Goal: Information Seeking & Learning: Learn about a topic

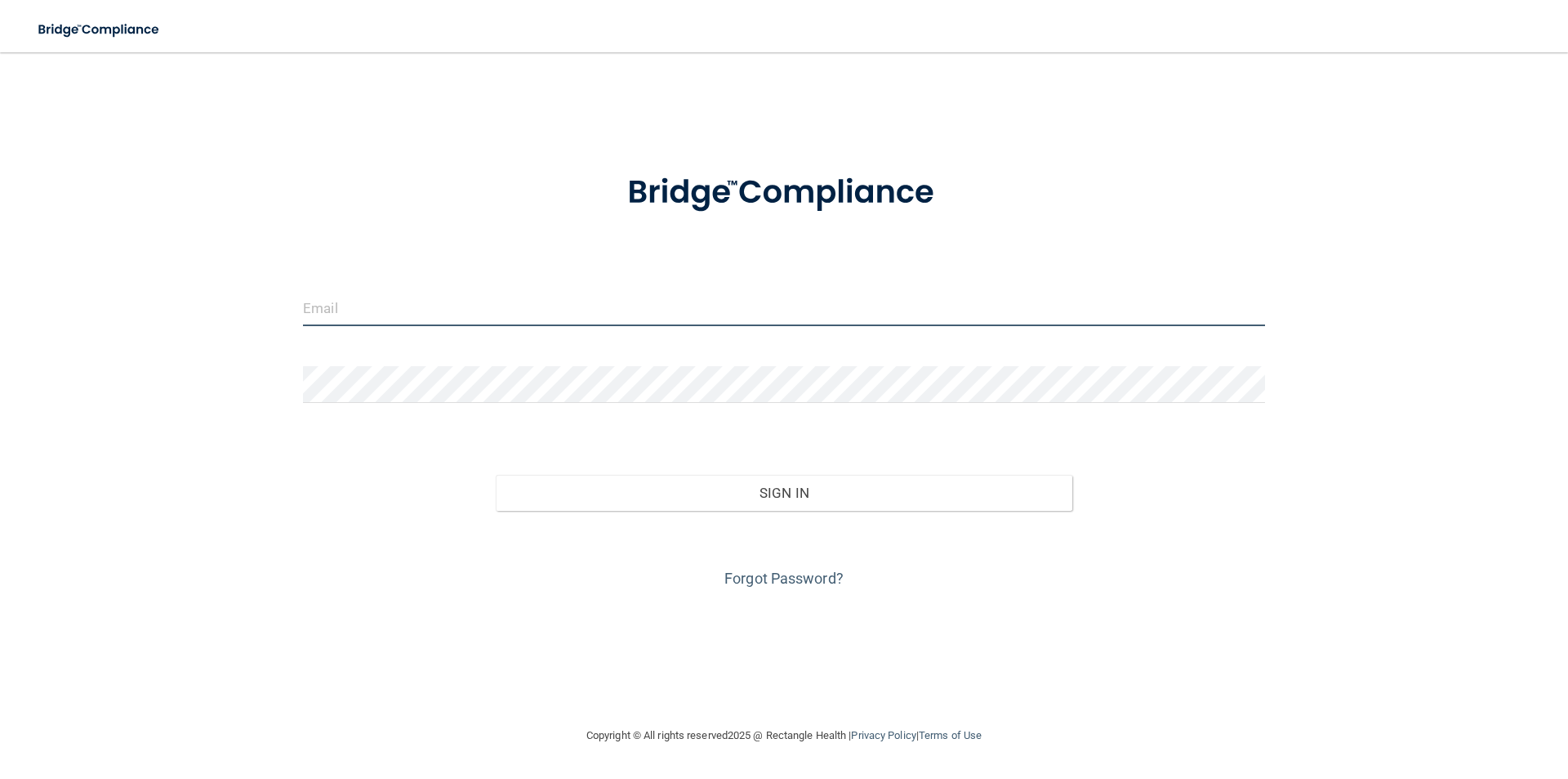
click at [470, 318] on input "email" at bounding box center [784, 308] width 962 height 37
type input "[PERSON_NAME][EMAIL_ADDRESS][DOMAIN_NAME]"
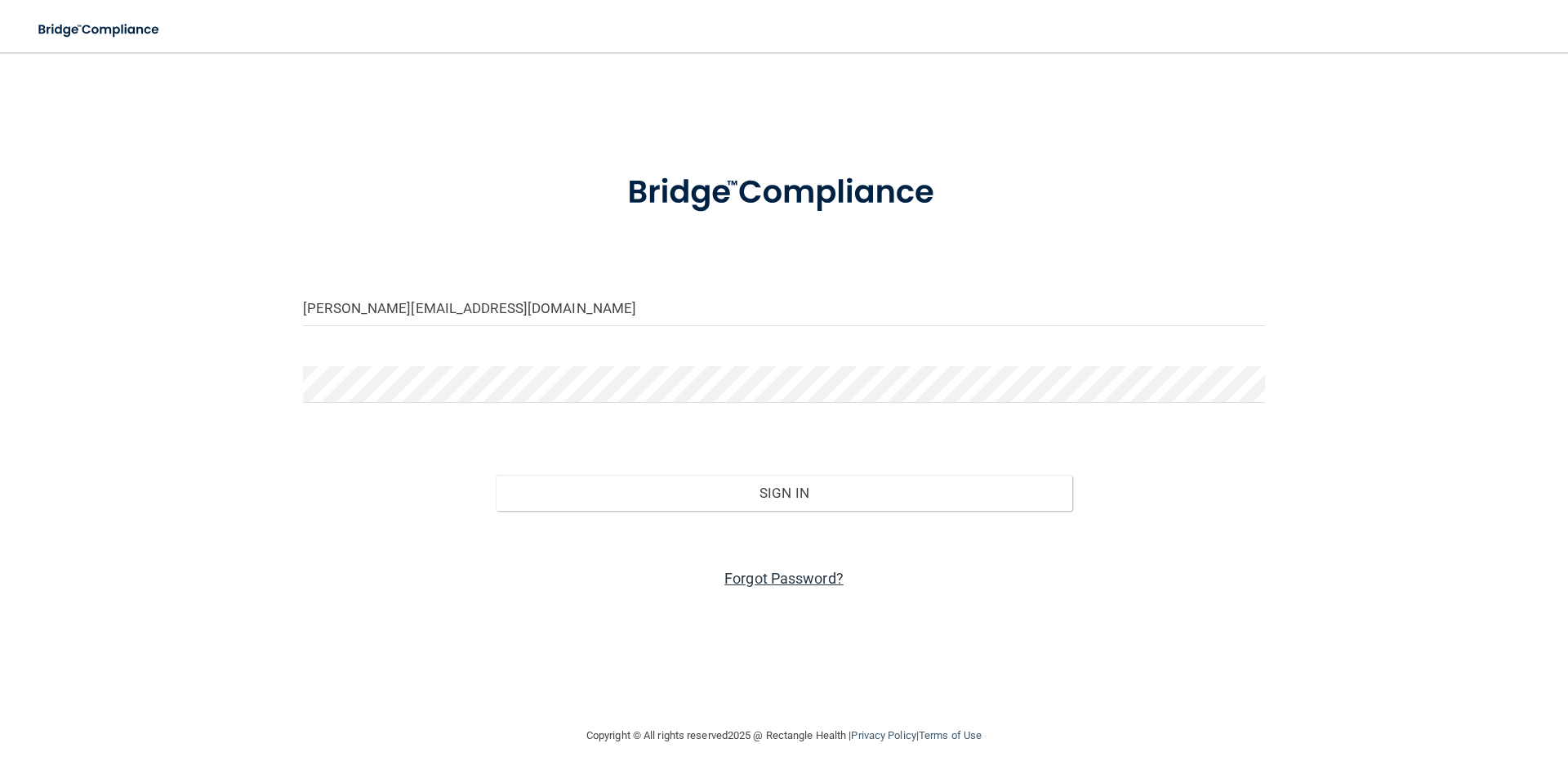
click at [810, 579] on link "Forgot Password?" at bounding box center [784, 578] width 119 height 18
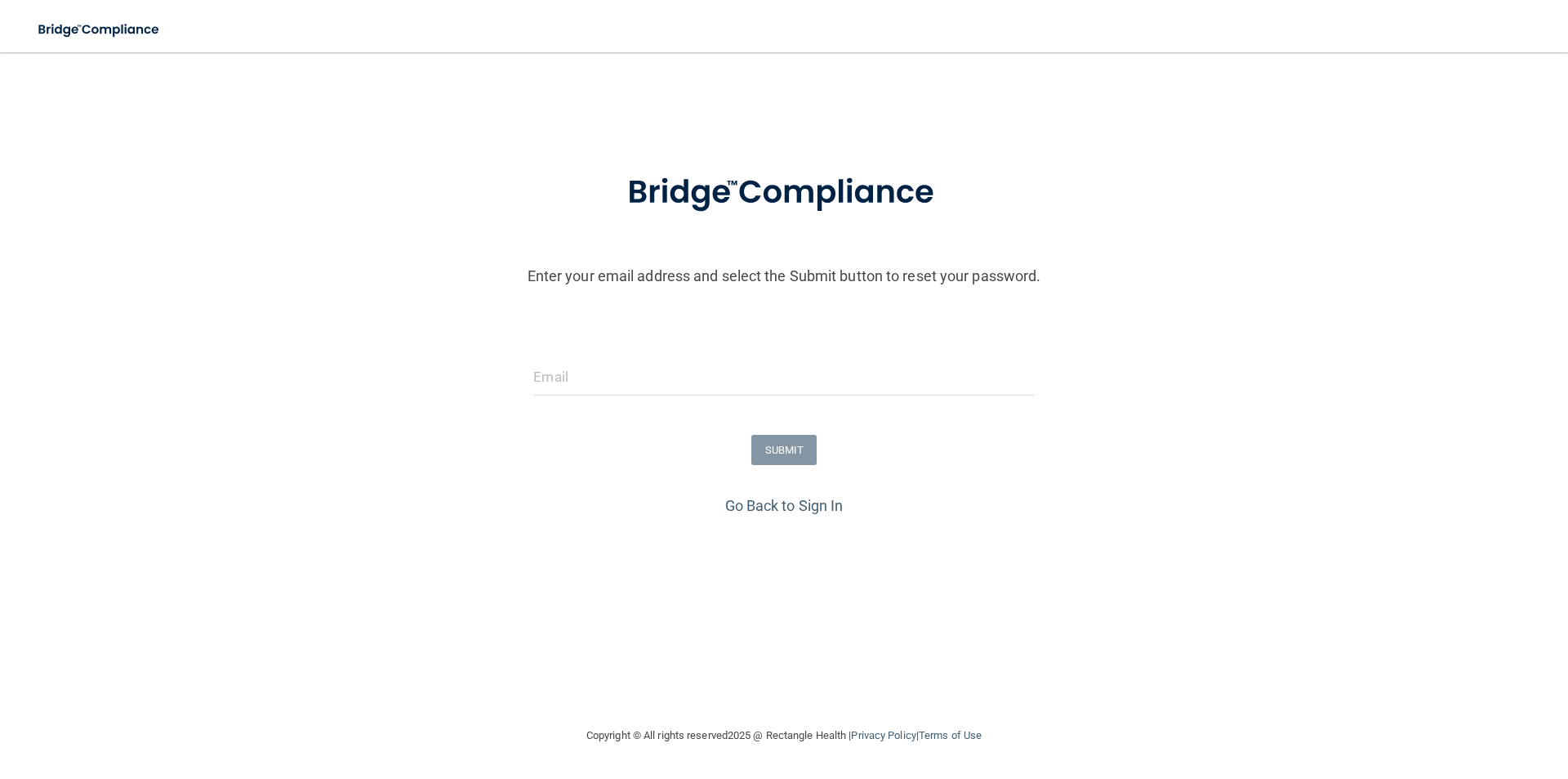
click at [638, 356] on form "Enter your email address and select the Submit button to reset your password. S…" at bounding box center [784, 320] width 1552 height 341
click at [635, 374] on input "email" at bounding box center [783, 377] width 501 height 37
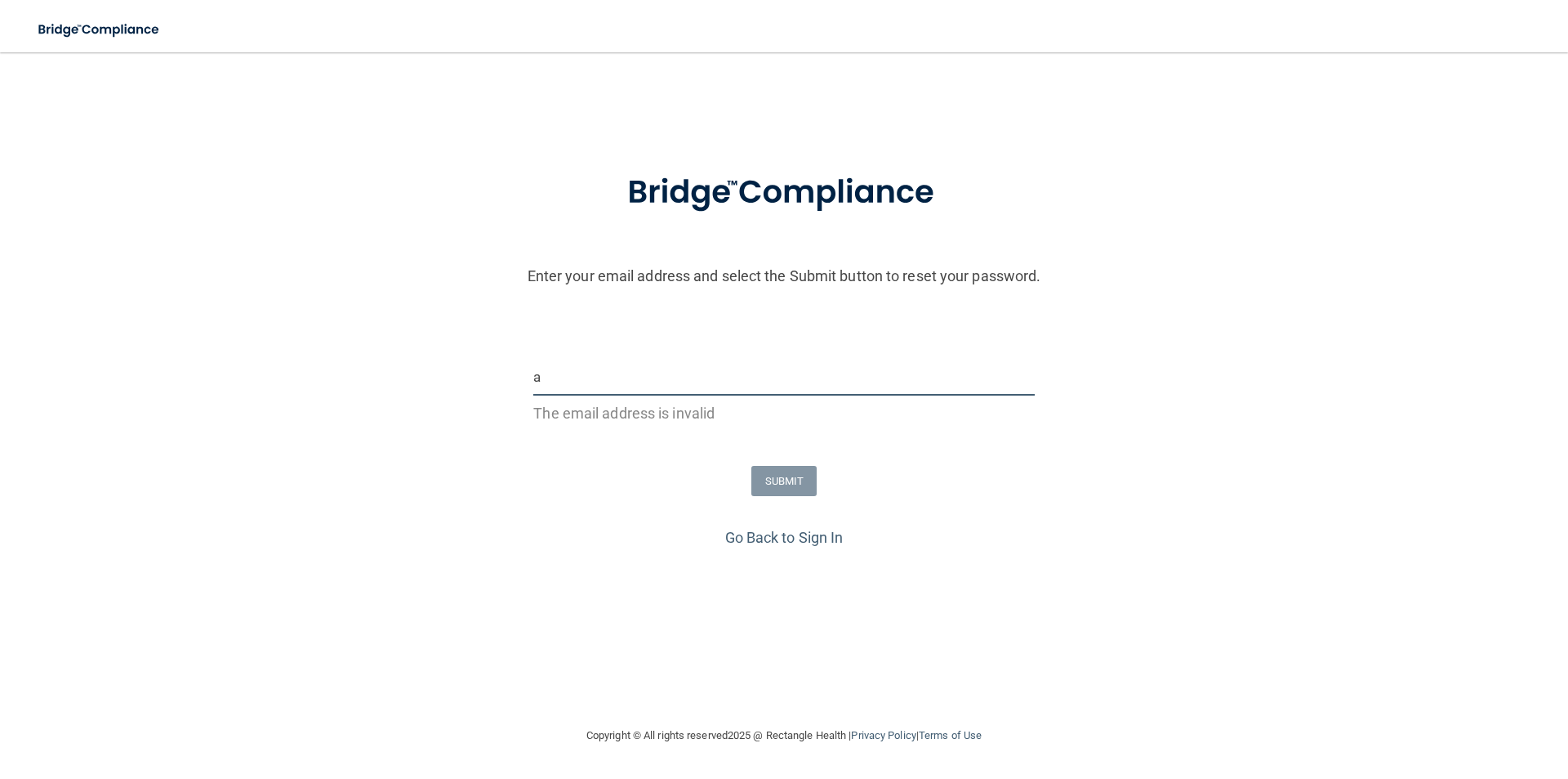
type input "[PERSON_NAME][EMAIL_ADDRESS][DOMAIN_NAME]"
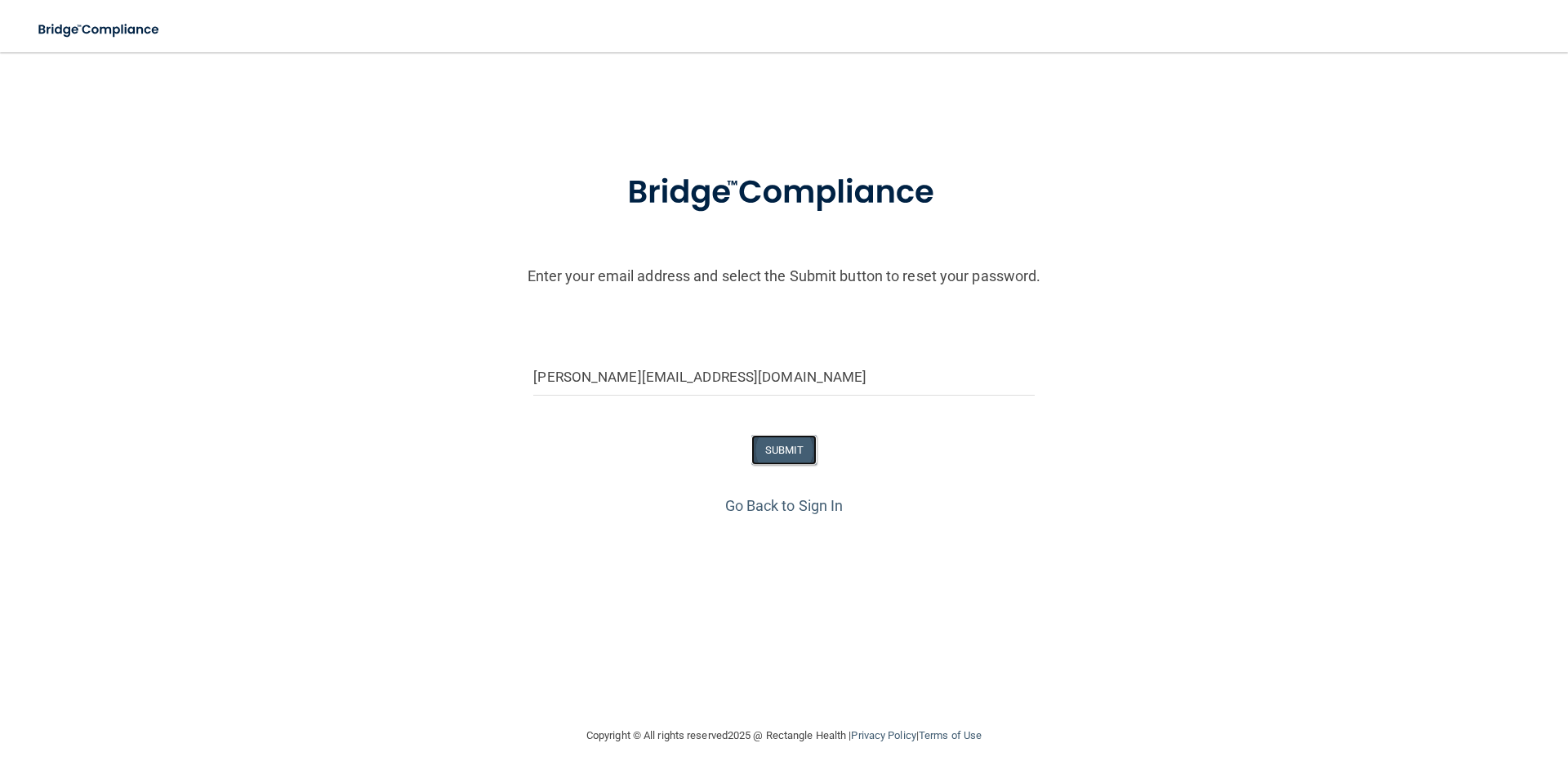
click at [782, 459] on button "SUBMIT" at bounding box center [784, 450] width 66 height 30
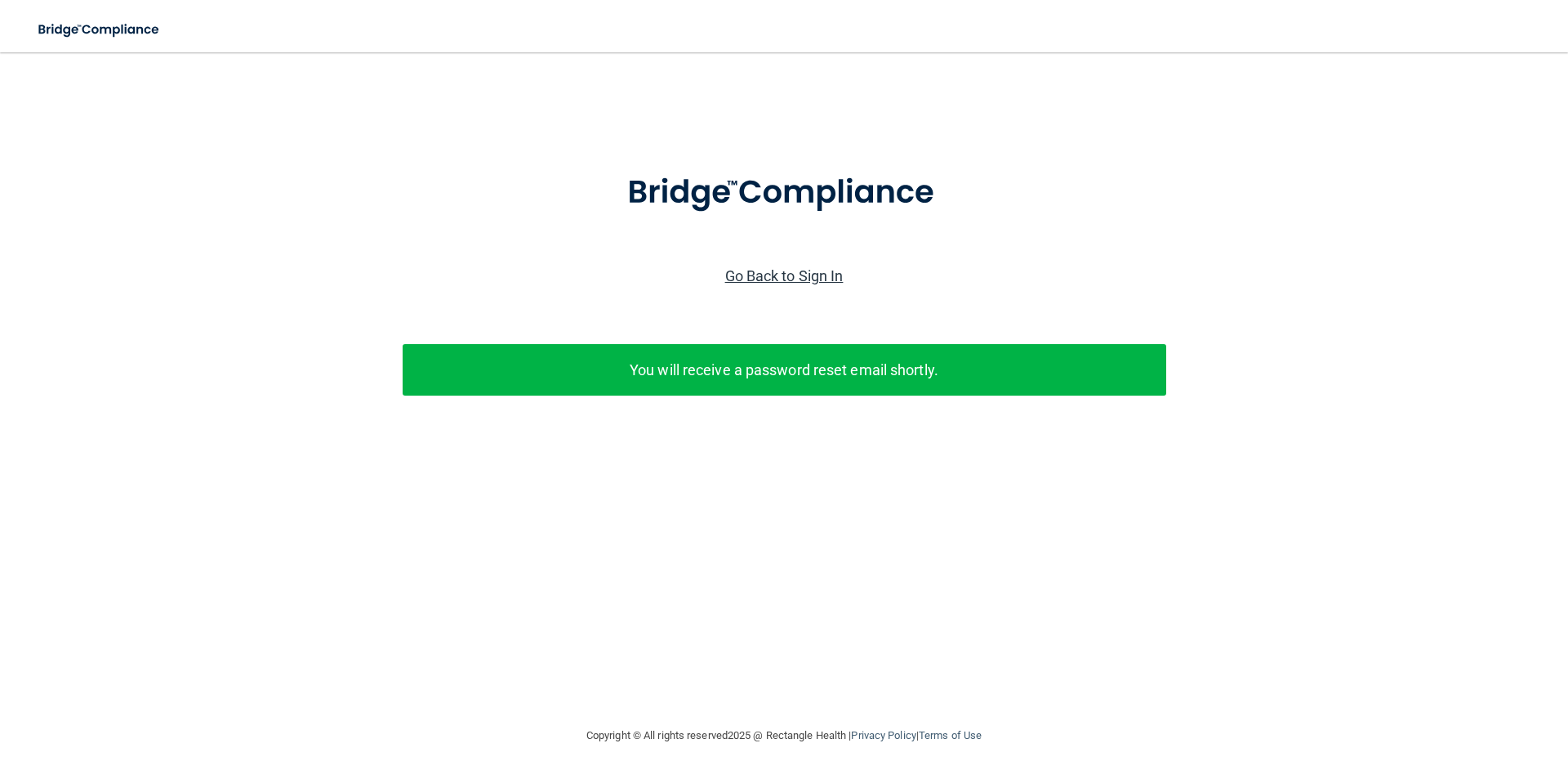
click at [765, 268] on link "Go Back to Sign In" at bounding box center [784, 276] width 118 height 18
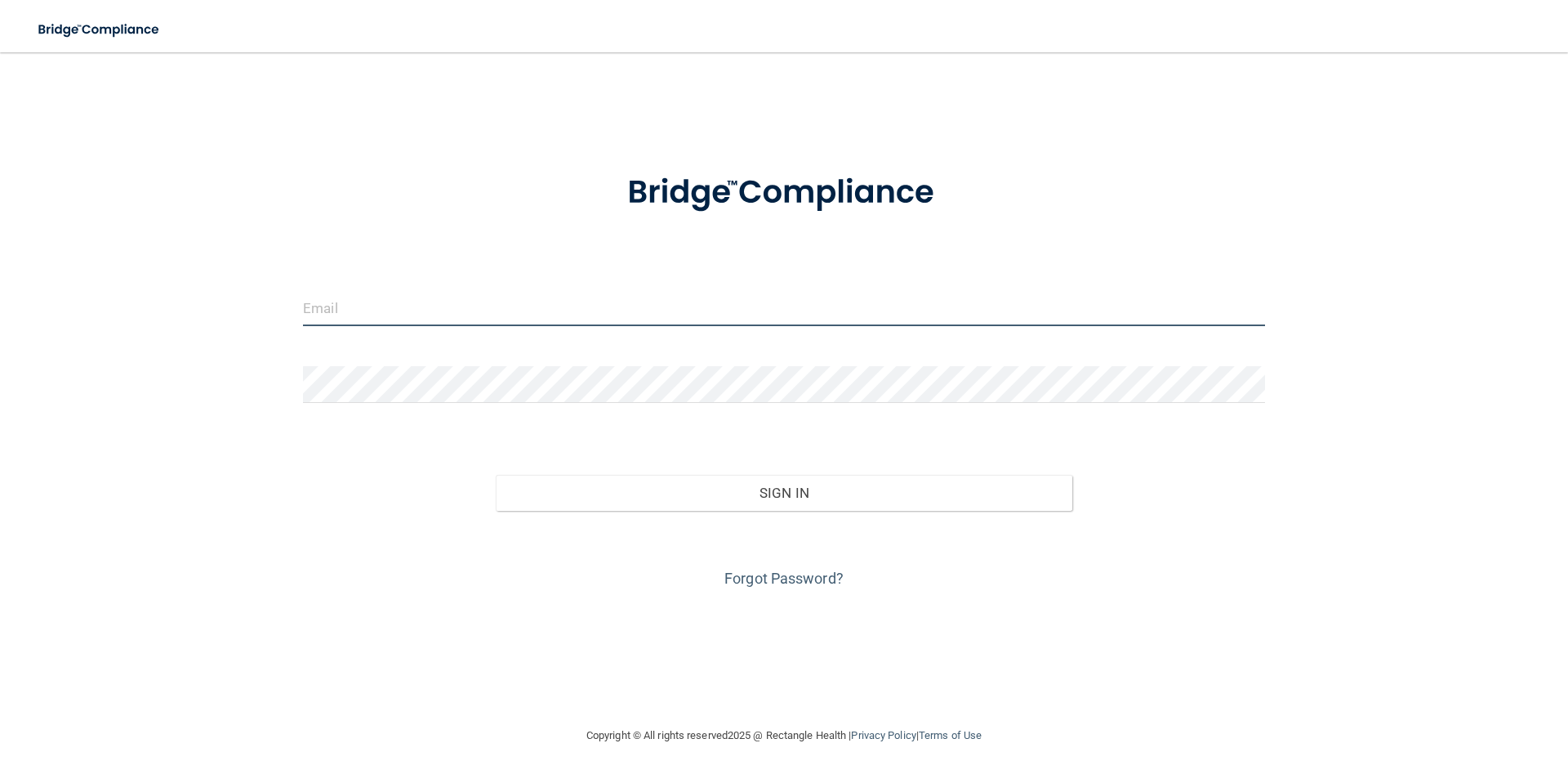
click at [421, 307] on input "email" at bounding box center [784, 308] width 962 height 37
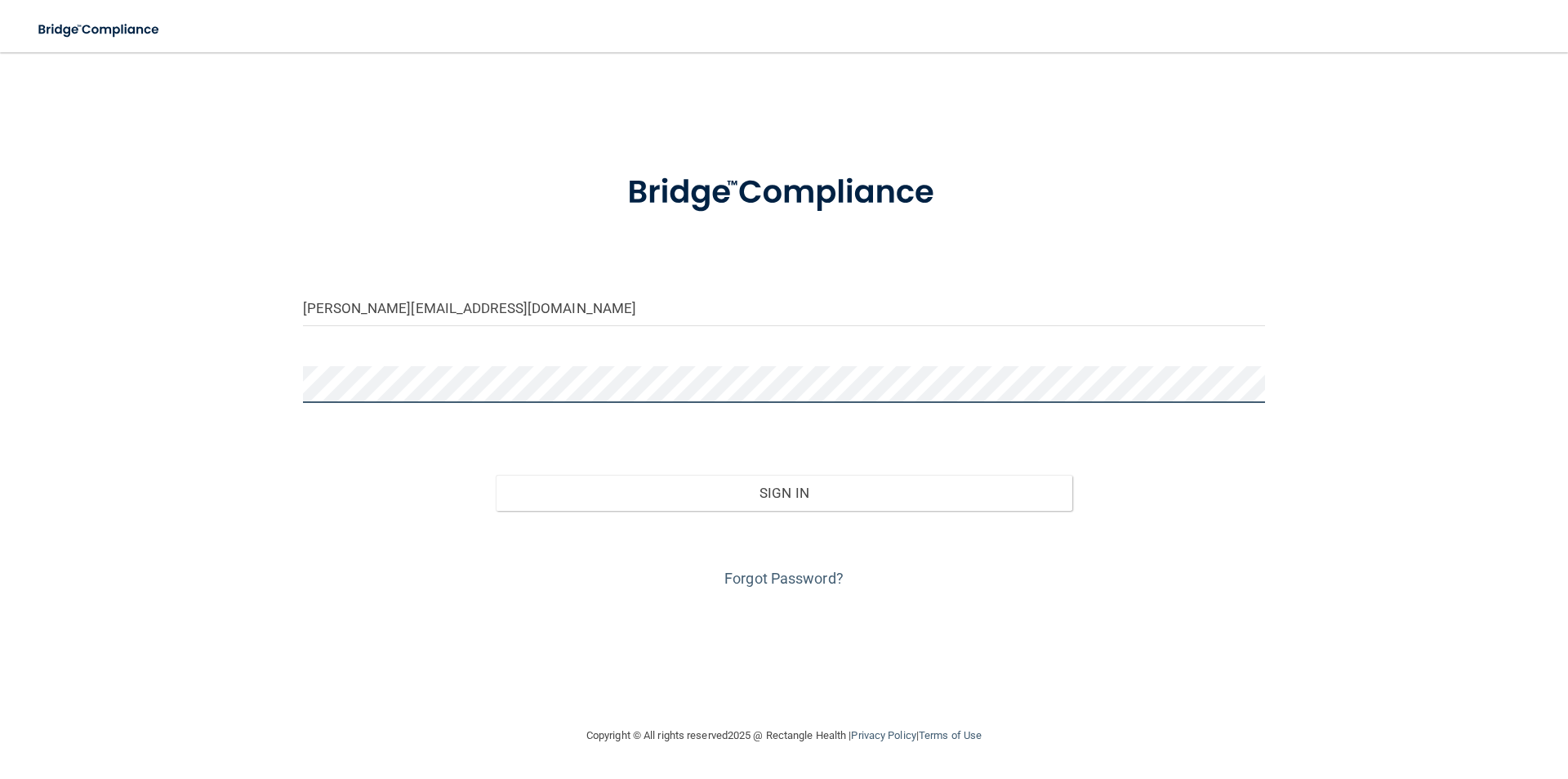
click at [495, 475] on button "Sign In" at bounding box center [784, 492] width 578 height 36
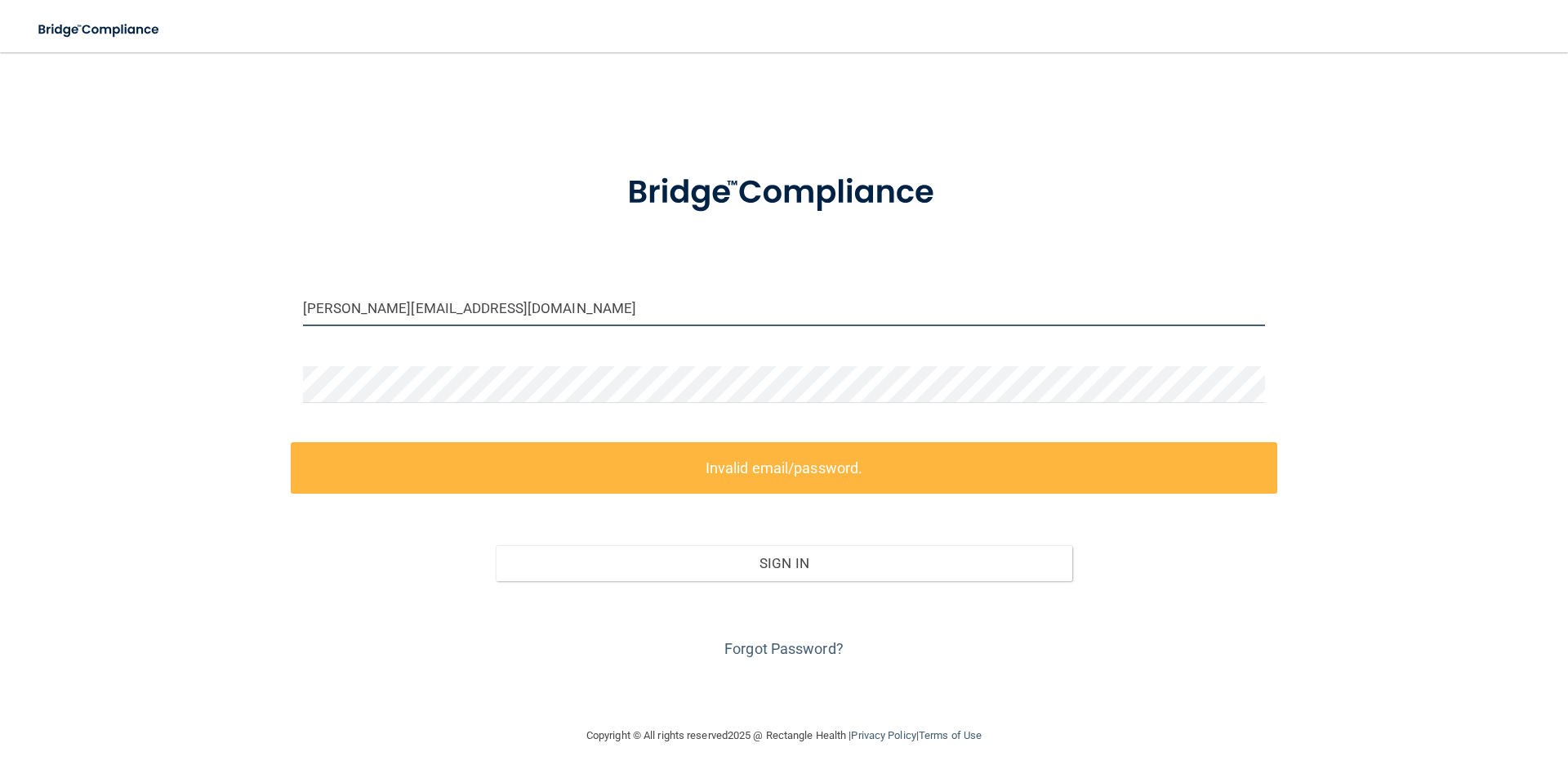
click at [495, 323] on input "[PERSON_NAME][EMAIL_ADDRESS][DOMAIN_NAME]" at bounding box center [784, 308] width 962 height 37
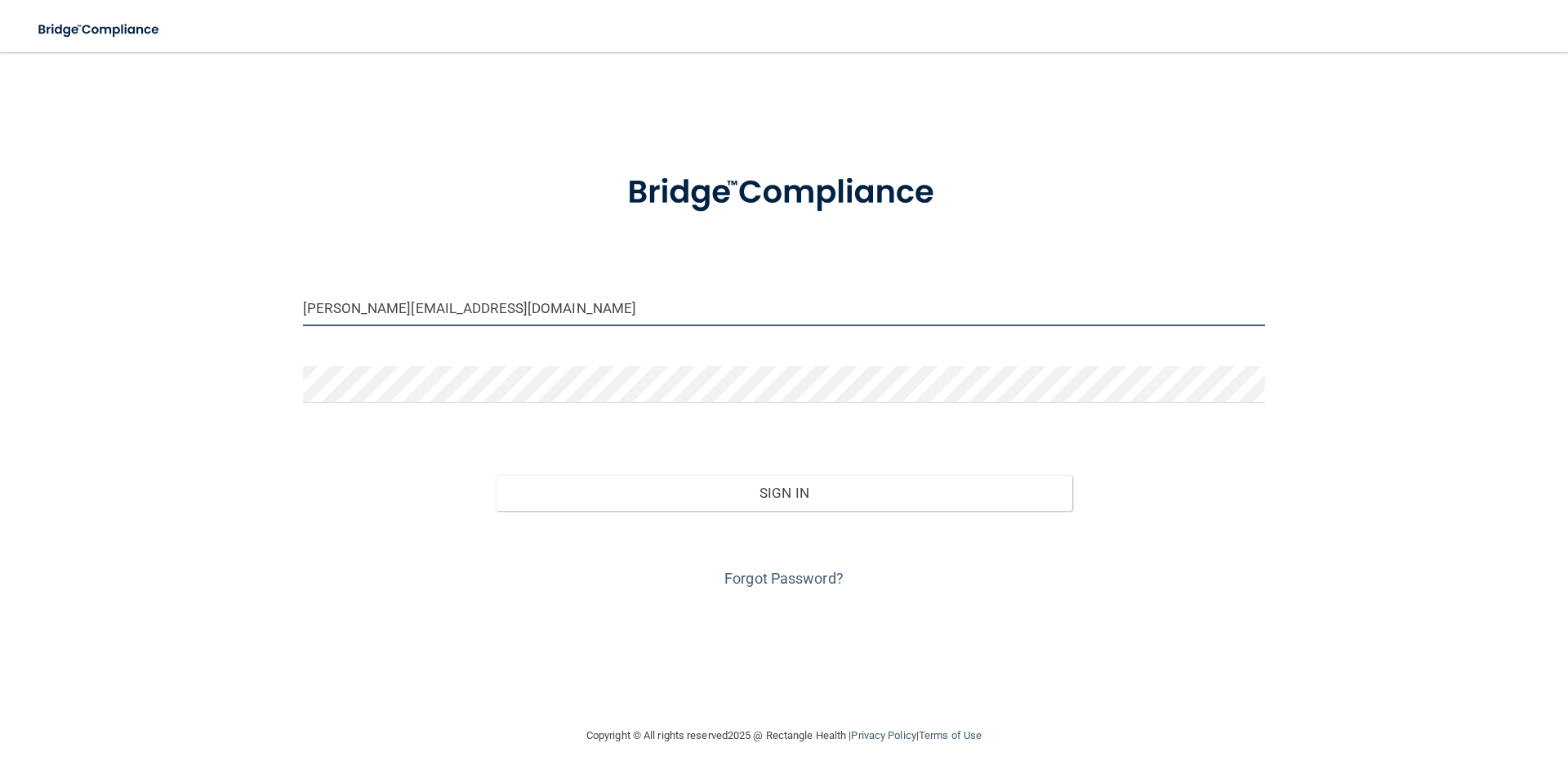
type input "[PERSON_NAME][EMAIL_ADDRESS][DOMAIN_NAME]"
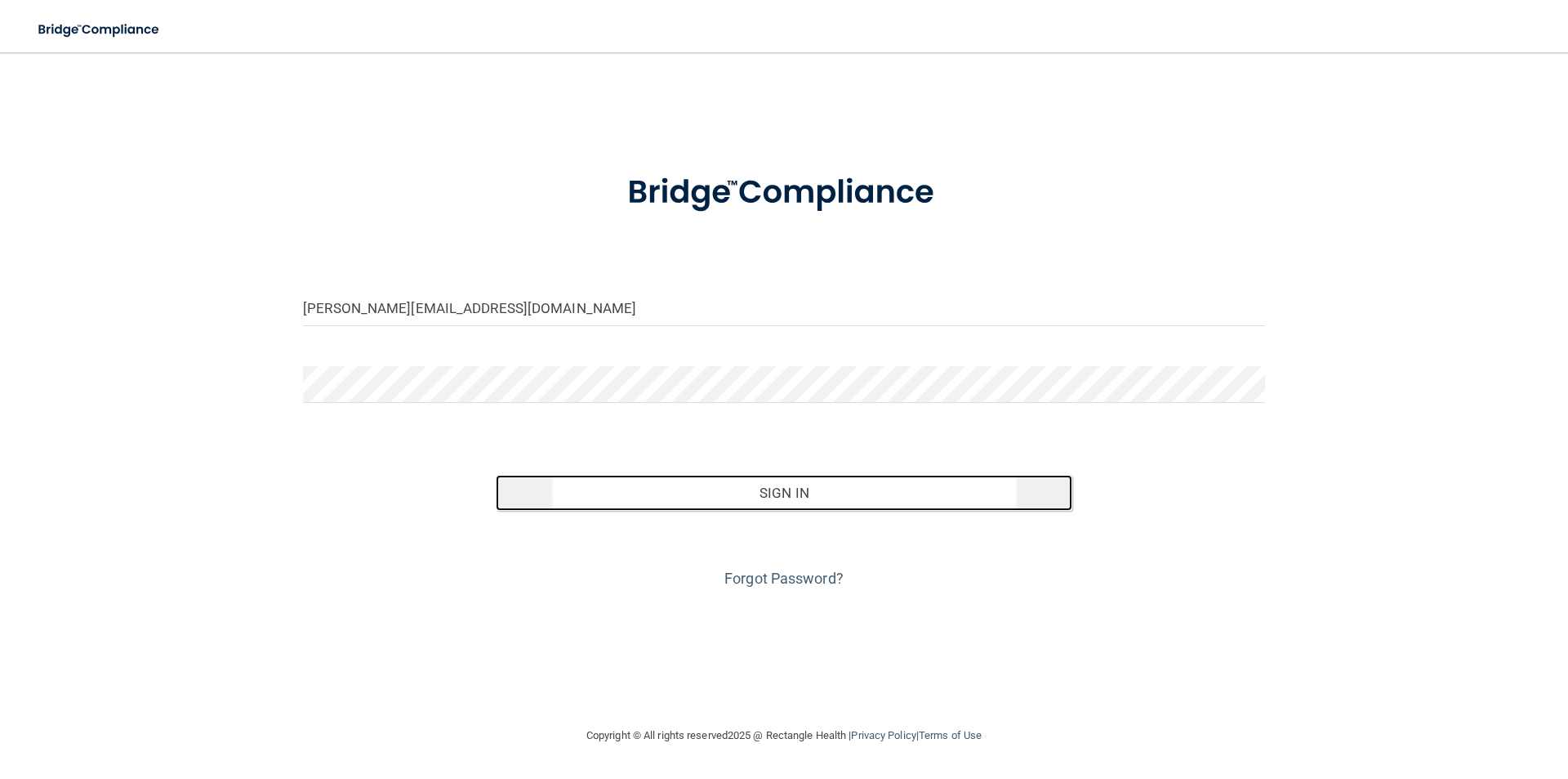
click at [746, 492] on button "Sign In" at bounding box center [784, 492] width 578 height 36
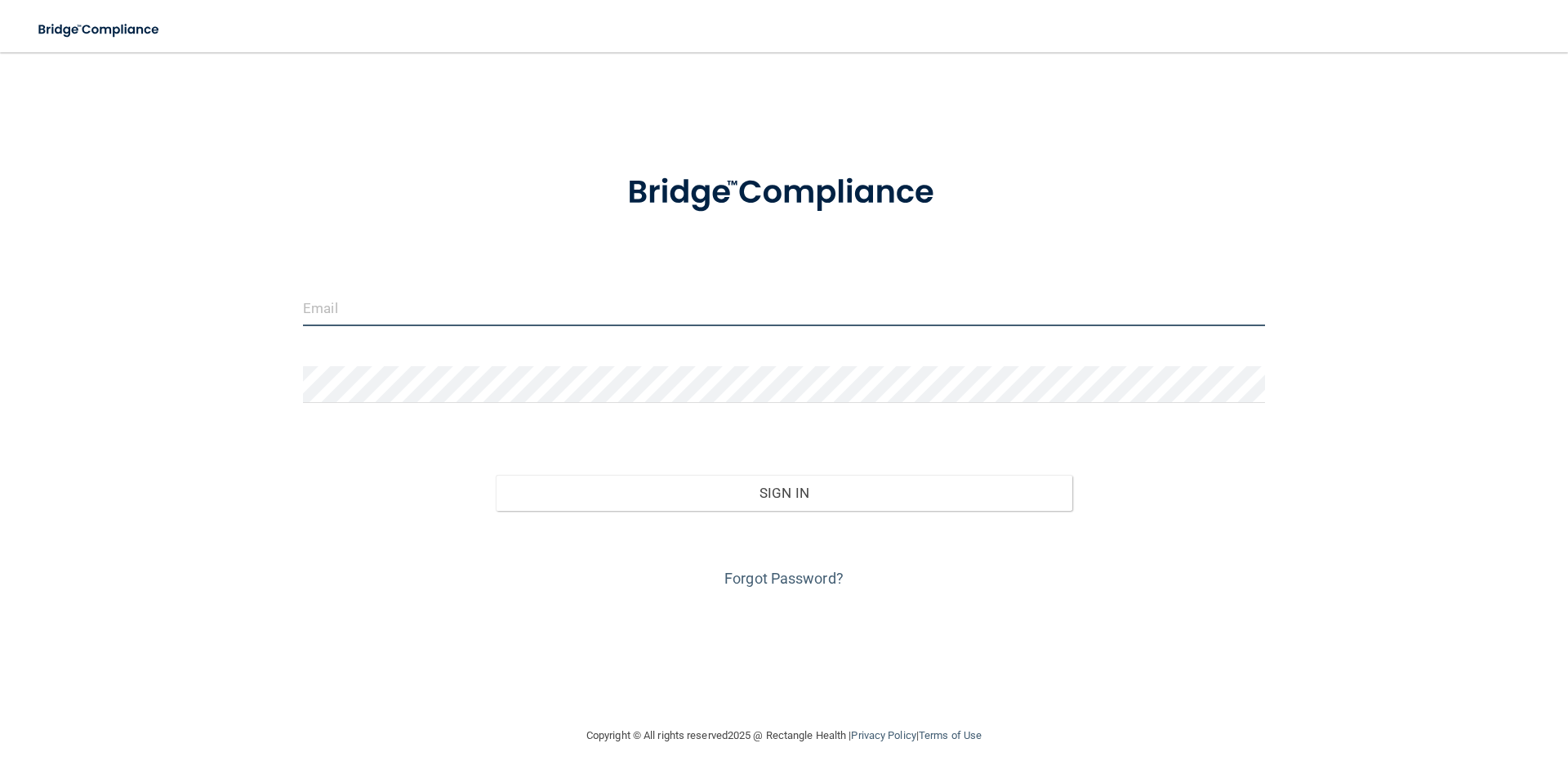
click at [367, 316] on input "email" at bounding box center [784, 308] width 962 height 37
type input "[PERSON_NAME][EMAIL_ADDRESS][DOMAIN_NAME]"
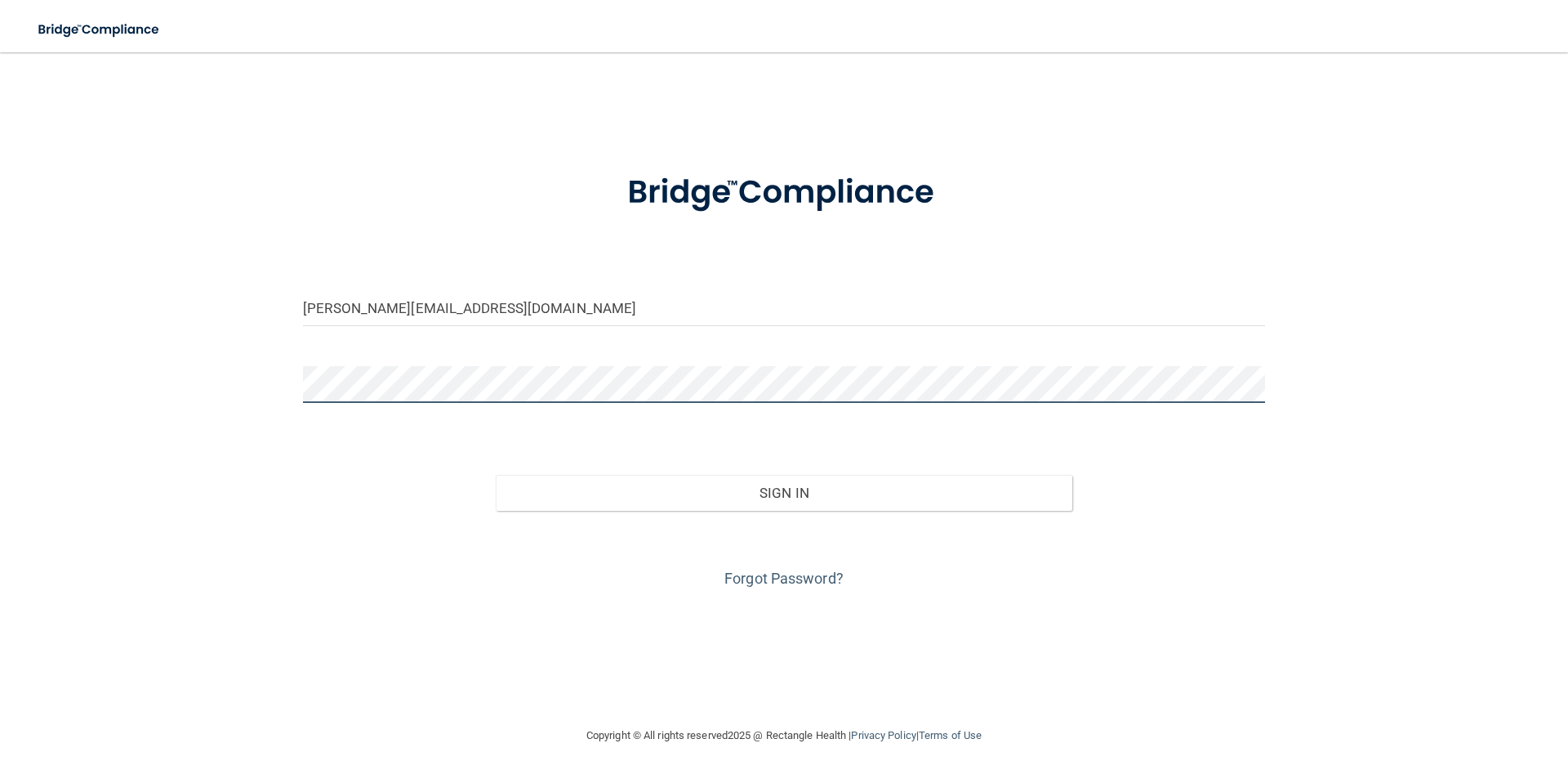
click at [495, 475] on button "Sign In" at bounding box center [784, 492] width 578 height 36
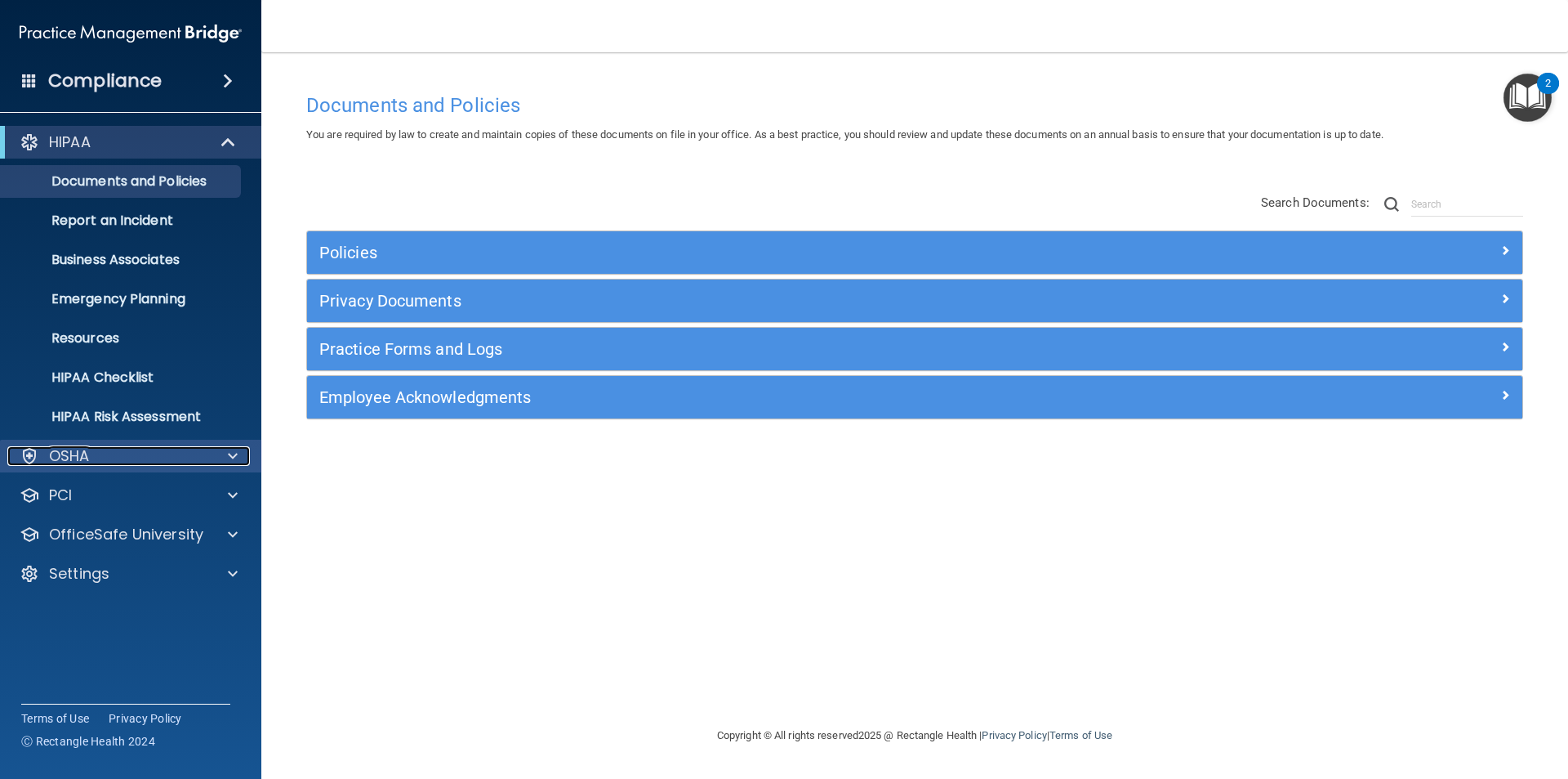
click at [122, 456] on div "OSHA" at bounding box center [108, 456] width 203 height 19
click at [160, 465] on div "OSHA" at bounding box center [108, 456] width 203 height 19
click at [201, 146] on div "HIPAA" at bounding box center [108, 142] width 202 height 19
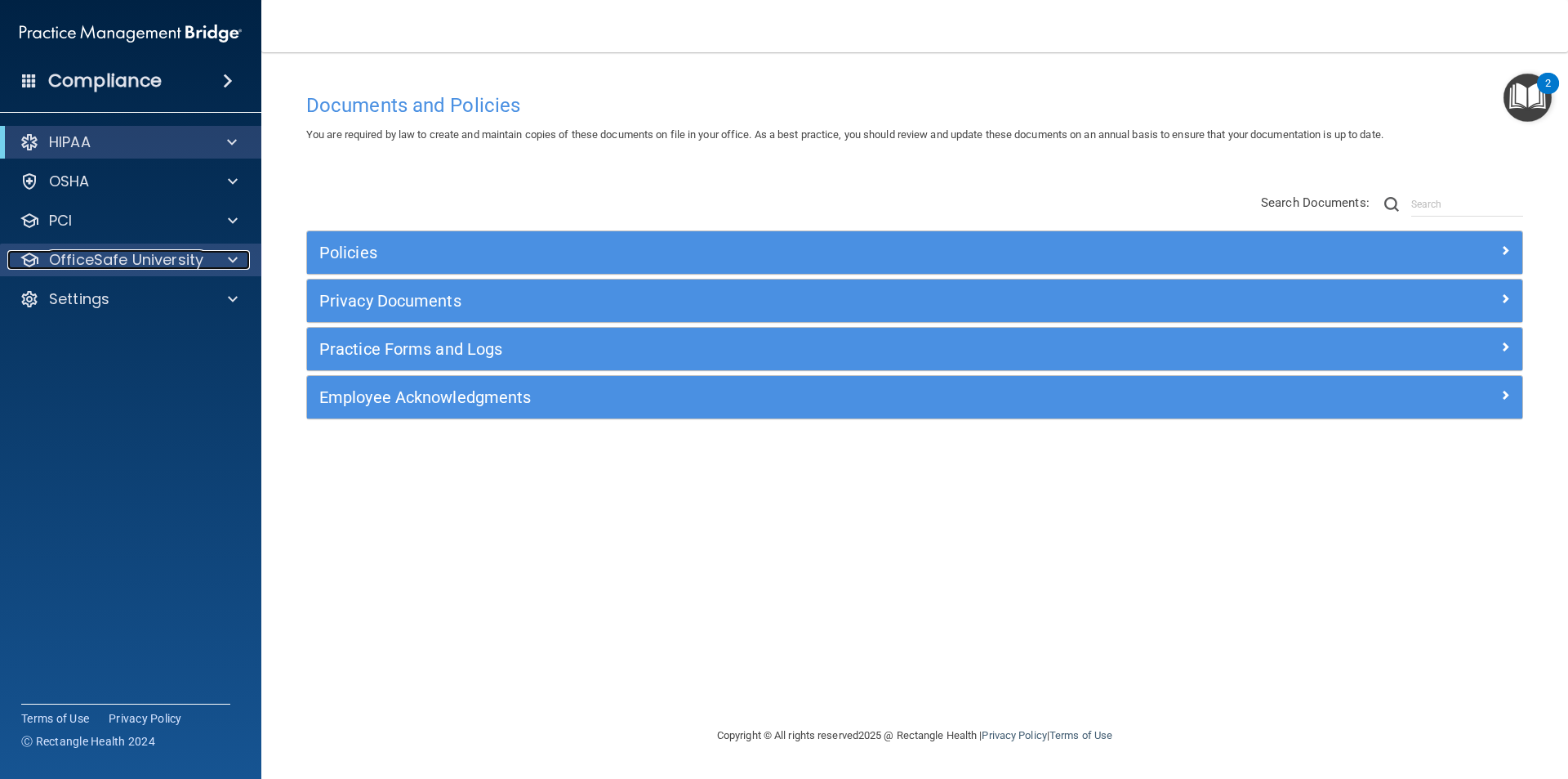
click at [190, 261] on p "OfficeSafe University" at bounding box center [126, 260] width 154 height 19
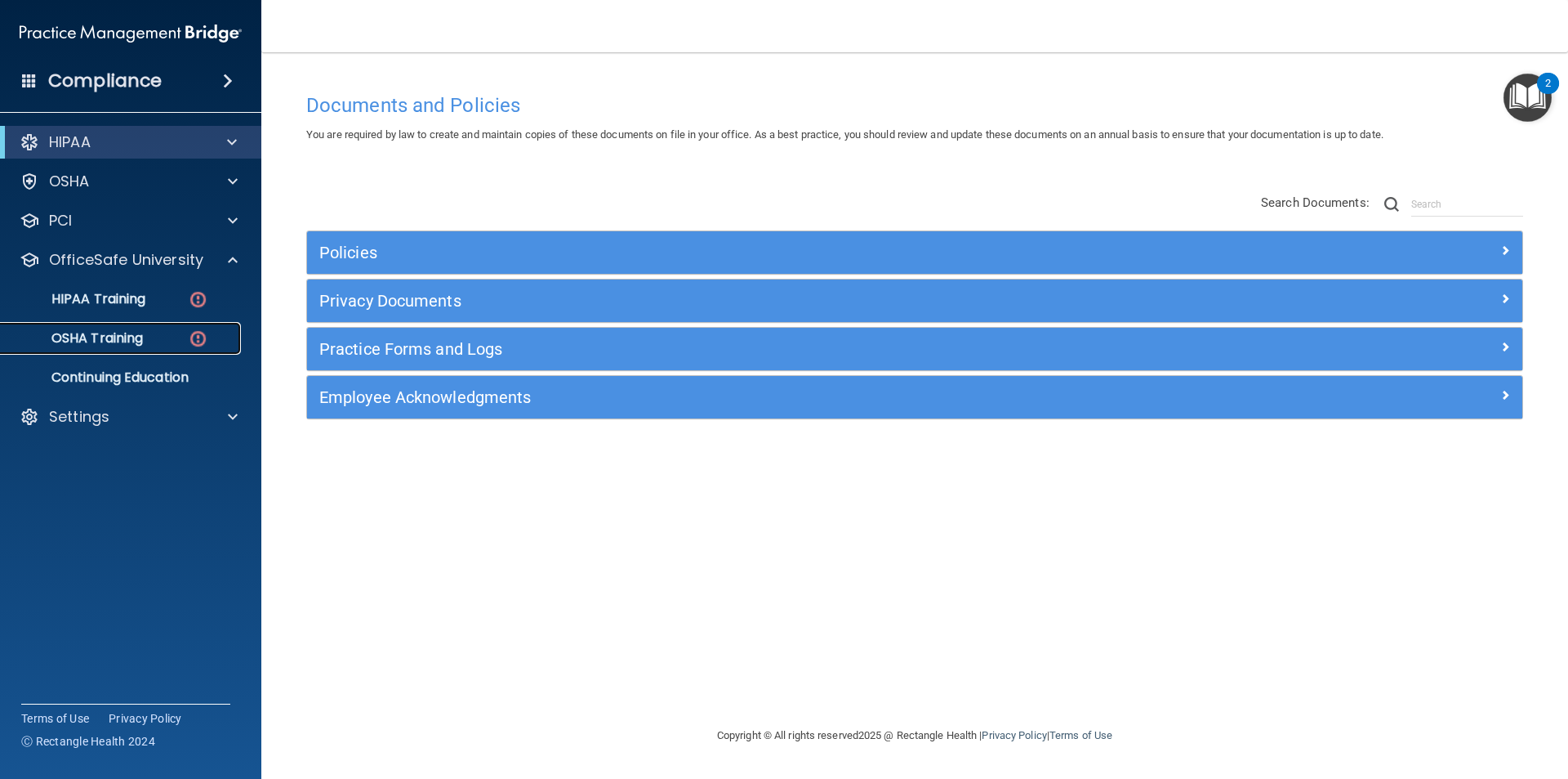
click at [127, 339] on p "OSHA Training" at bounding box center [76, 338] width 132 height 17
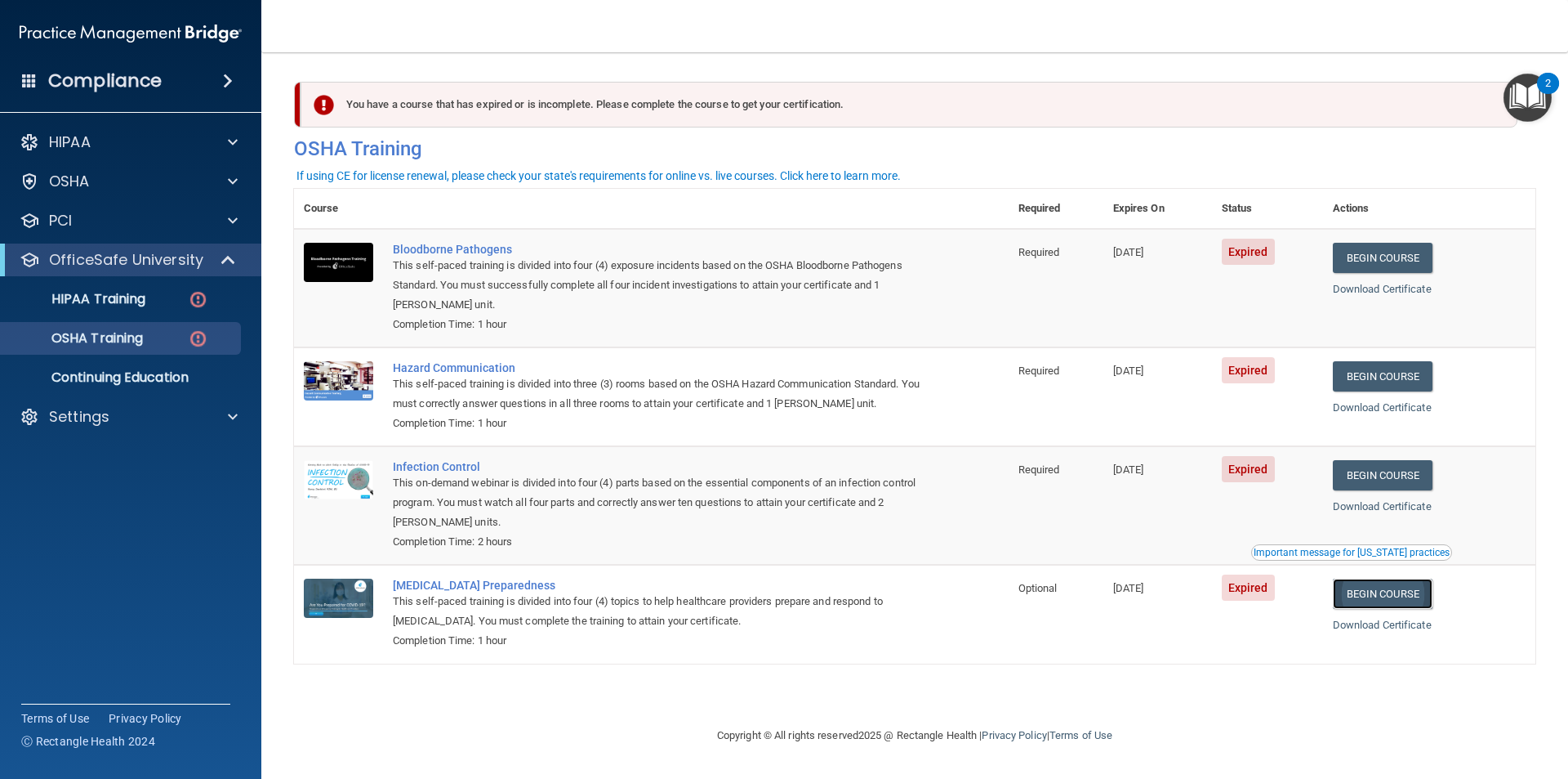
click at [1364, 600] on link "Begin Course" at bounding box center [1383, 593] width 100 height 30
click at [1402, 466] on link "Begin Course" at bounding box center [1383, 475] width 100 height 30
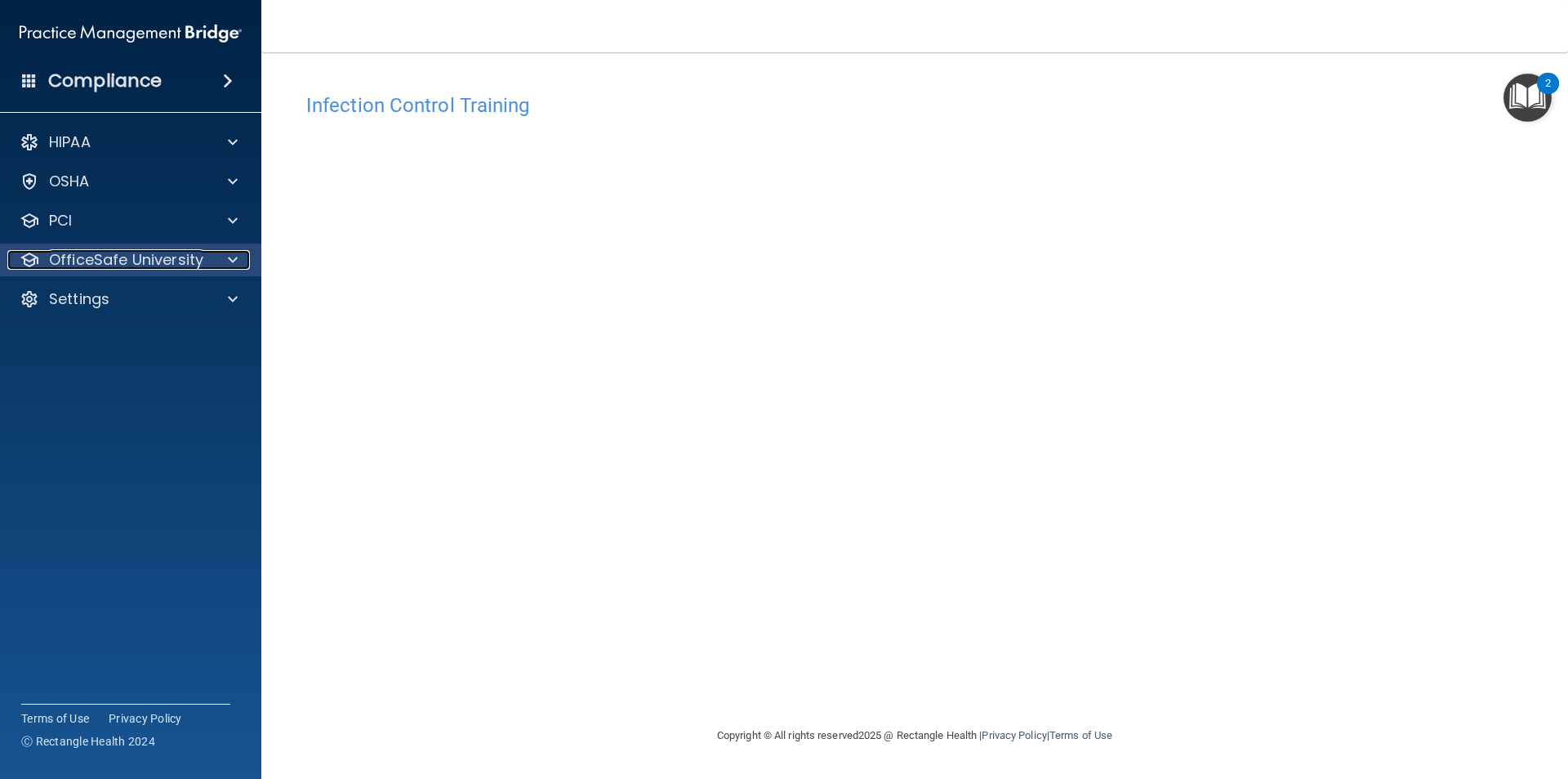
click at [102, 261] on p "OfficeSafe University" at bounding box center [126, 260] width 154 height 19
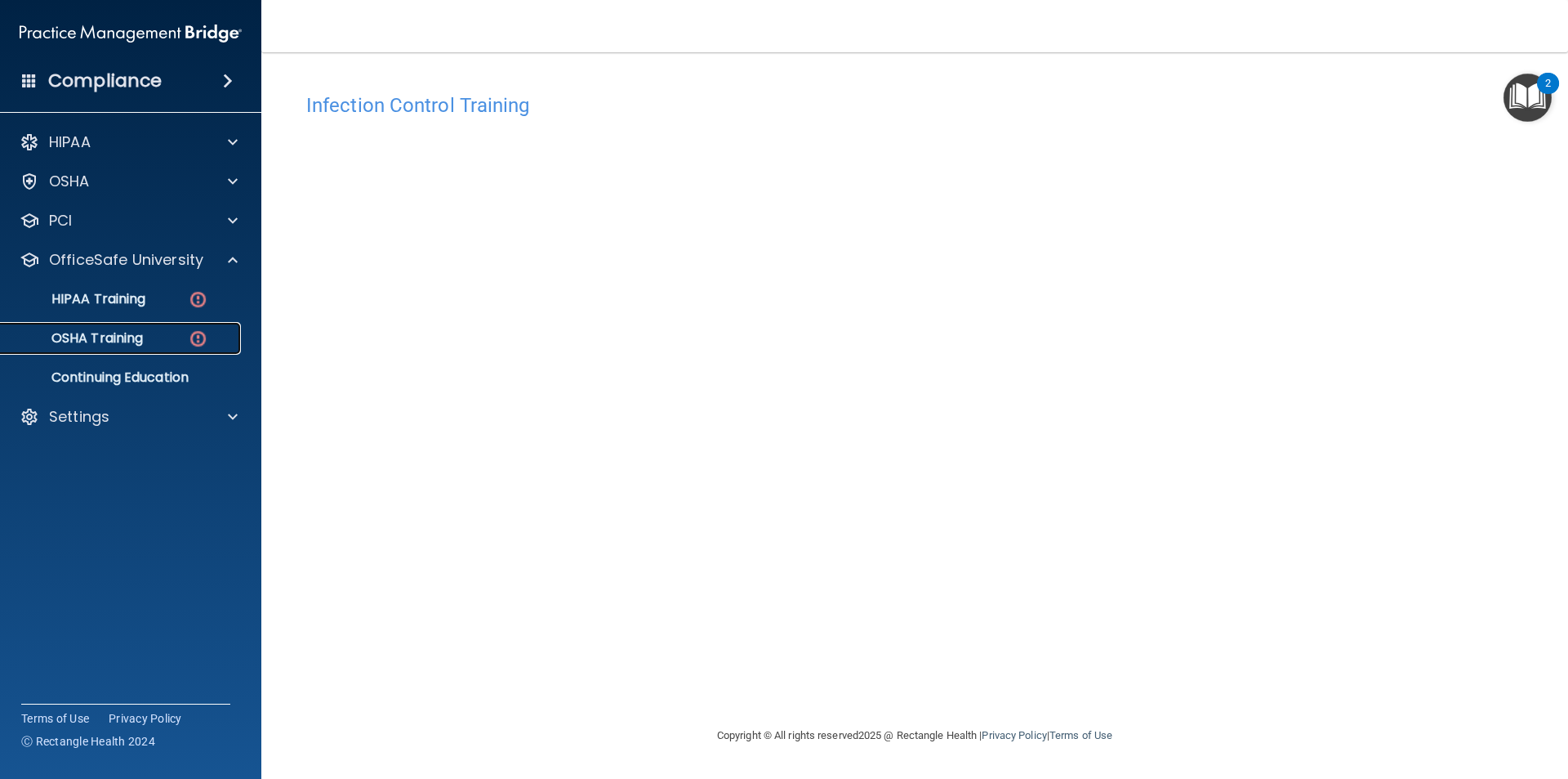
click at [96, 333] on p "OSHA Training" at bounding box center [76, 338] width 132 height 17
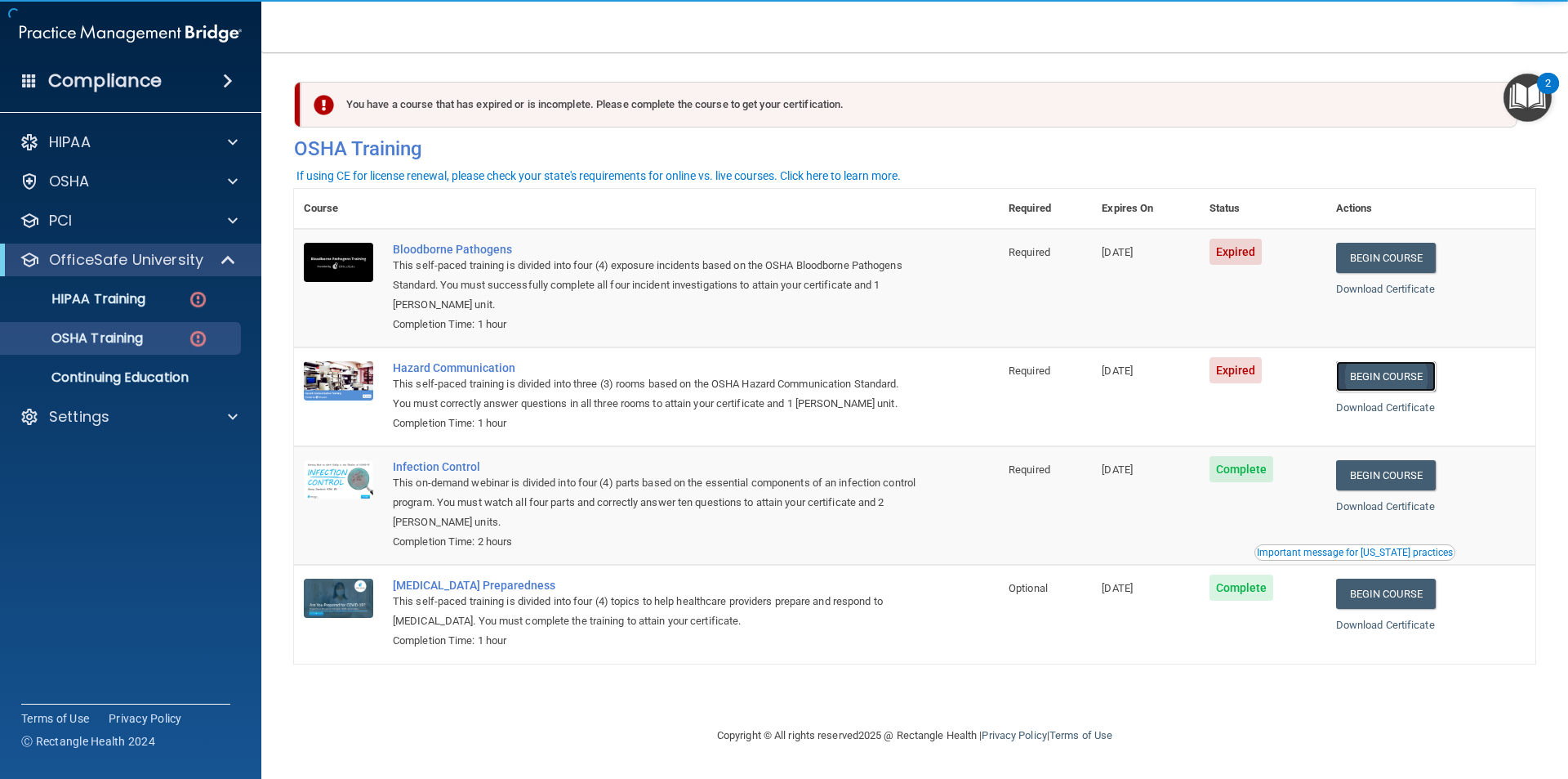
click at [1387, 368] on link "Begin Course" at bounding box center [1386, 376] width 100 height 30
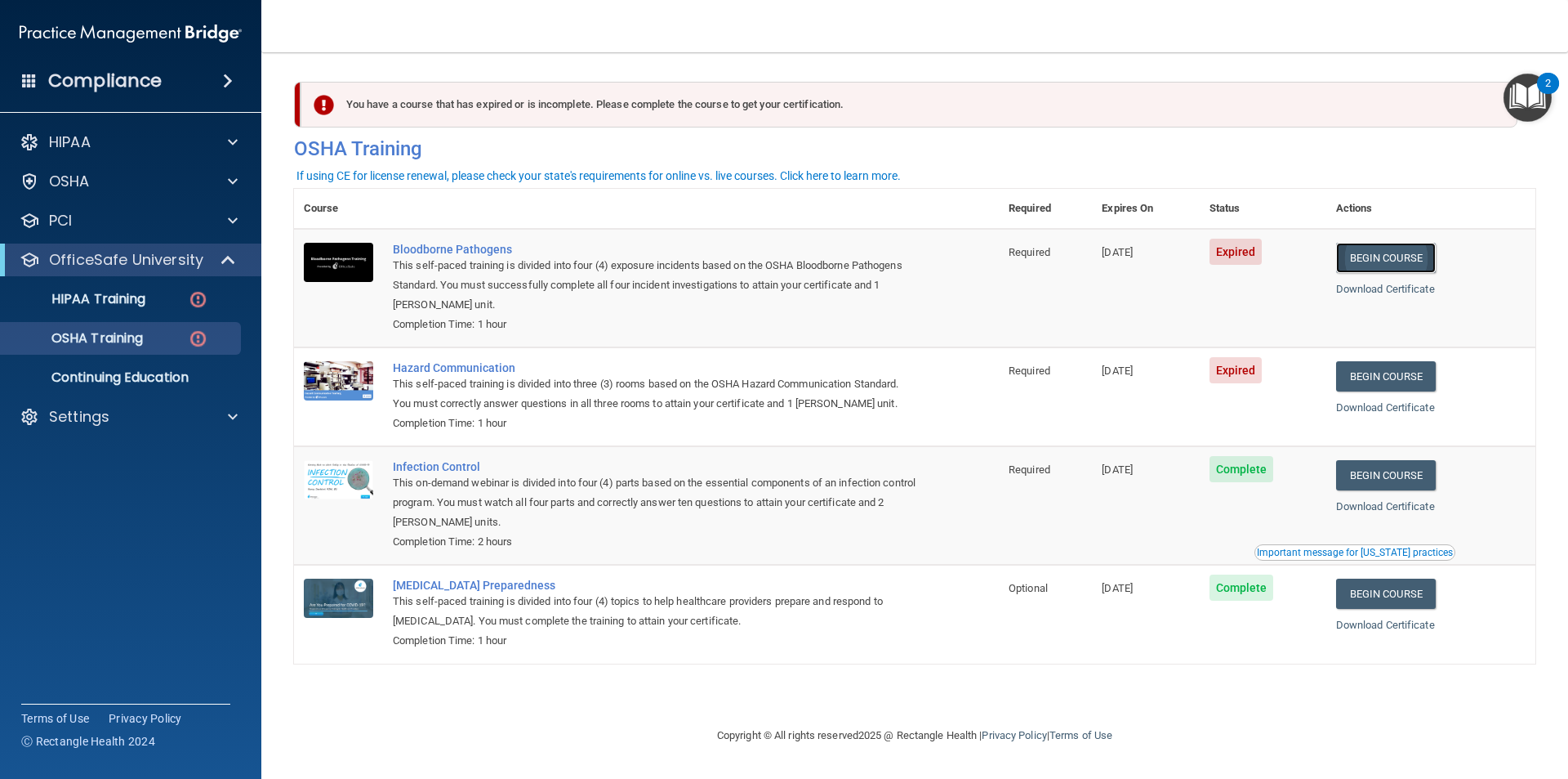
click at [1375, 250] on link "Begin Course" at bounding box center [1386, 258] width 100 height 30
click at [120, 344] on p "OSHA Training" at bounding box center [76, 338] width 132 height 17
click at [123, 308] on link "HIPAA Training" at bounding box center [111, 298] width 257 height 32
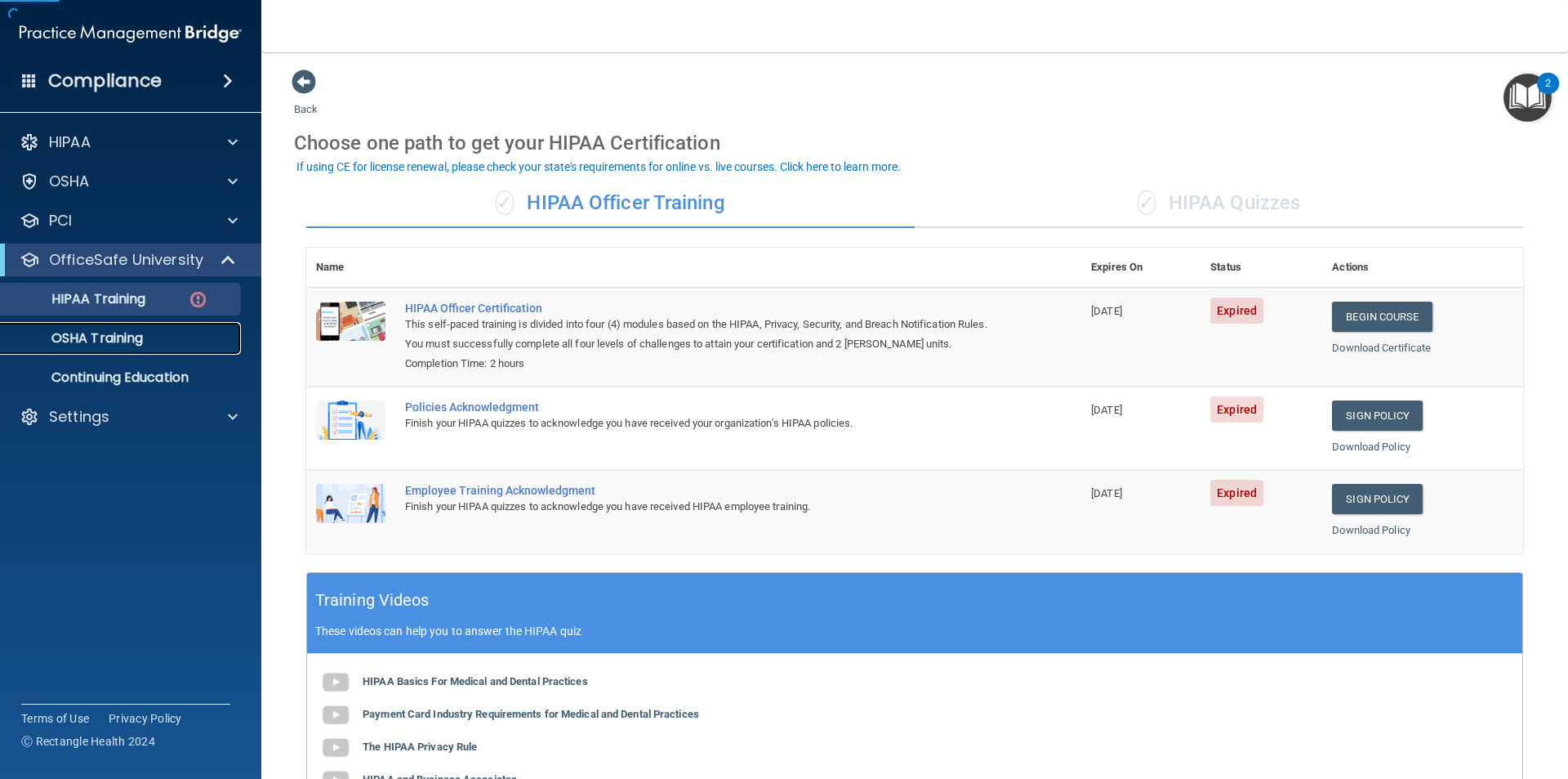
click at [129, 333] on p "OSHA Training" at bounding box center [76, 338] width 132 height 17
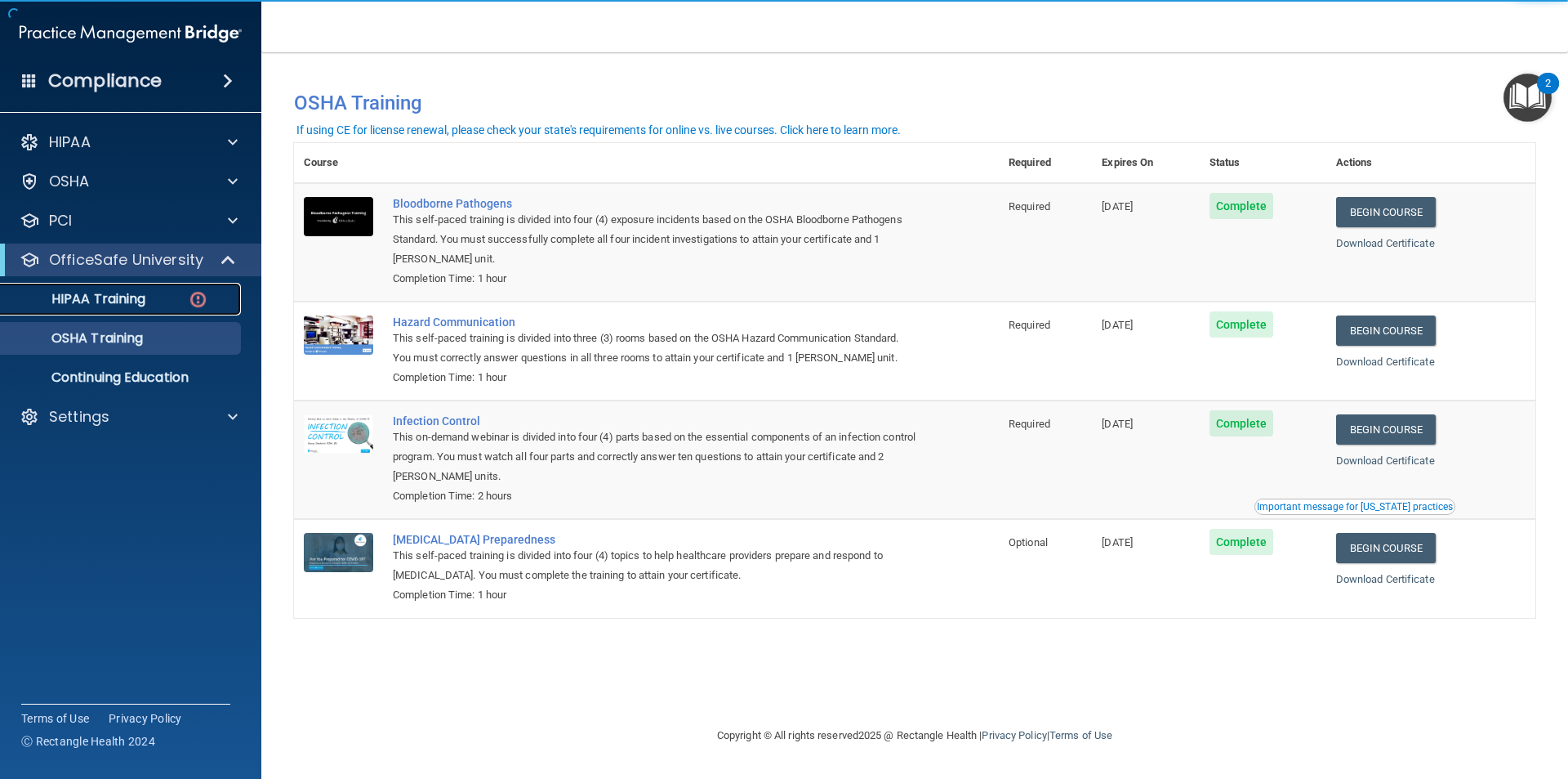
click at [129, 297] on p "HIPAA Training" at bounding box center [78, 299] width 135 height 17
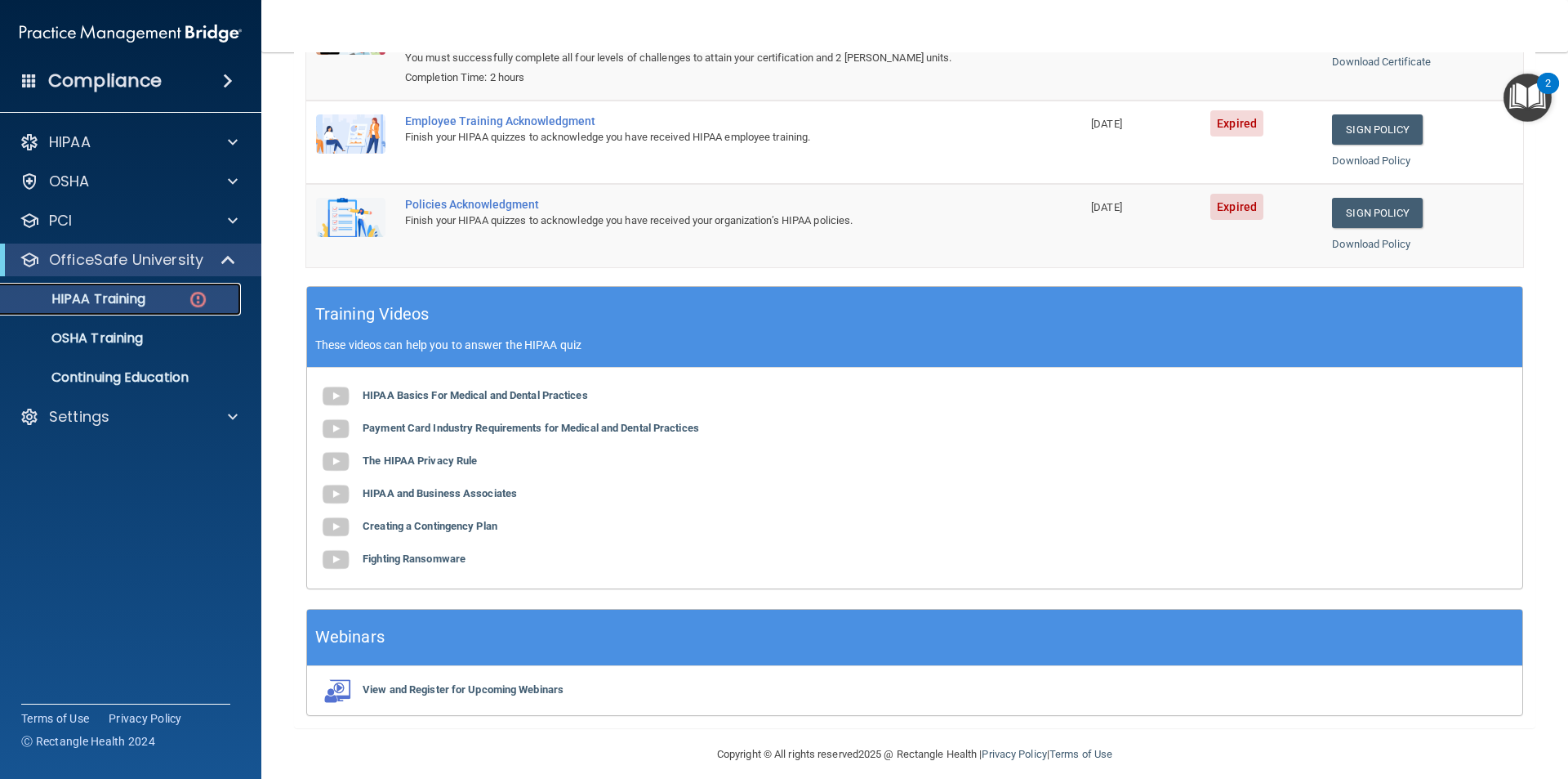
scroll to position [302, 0]
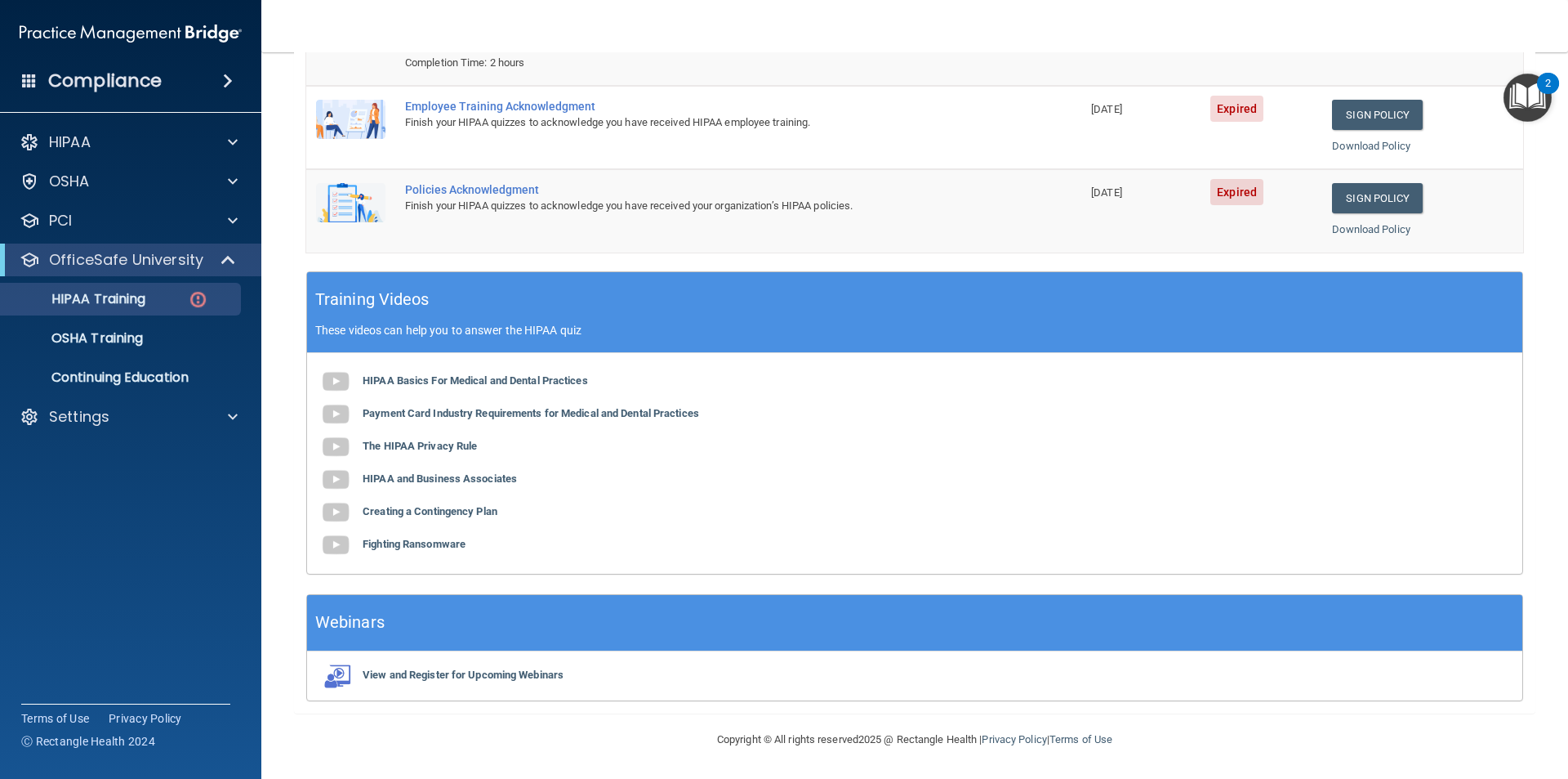
click at [1513, 261] on div "✓ HIPAA Officer Training ✓ HIPAA Quizzes Name Expires On Status Actions HIPAA O…" at bounding box center [915, 289] width 1242 height 847
click at [1392, 197] on link "Sign Policy" at bounding box center [1377, 198] width 90 height 30
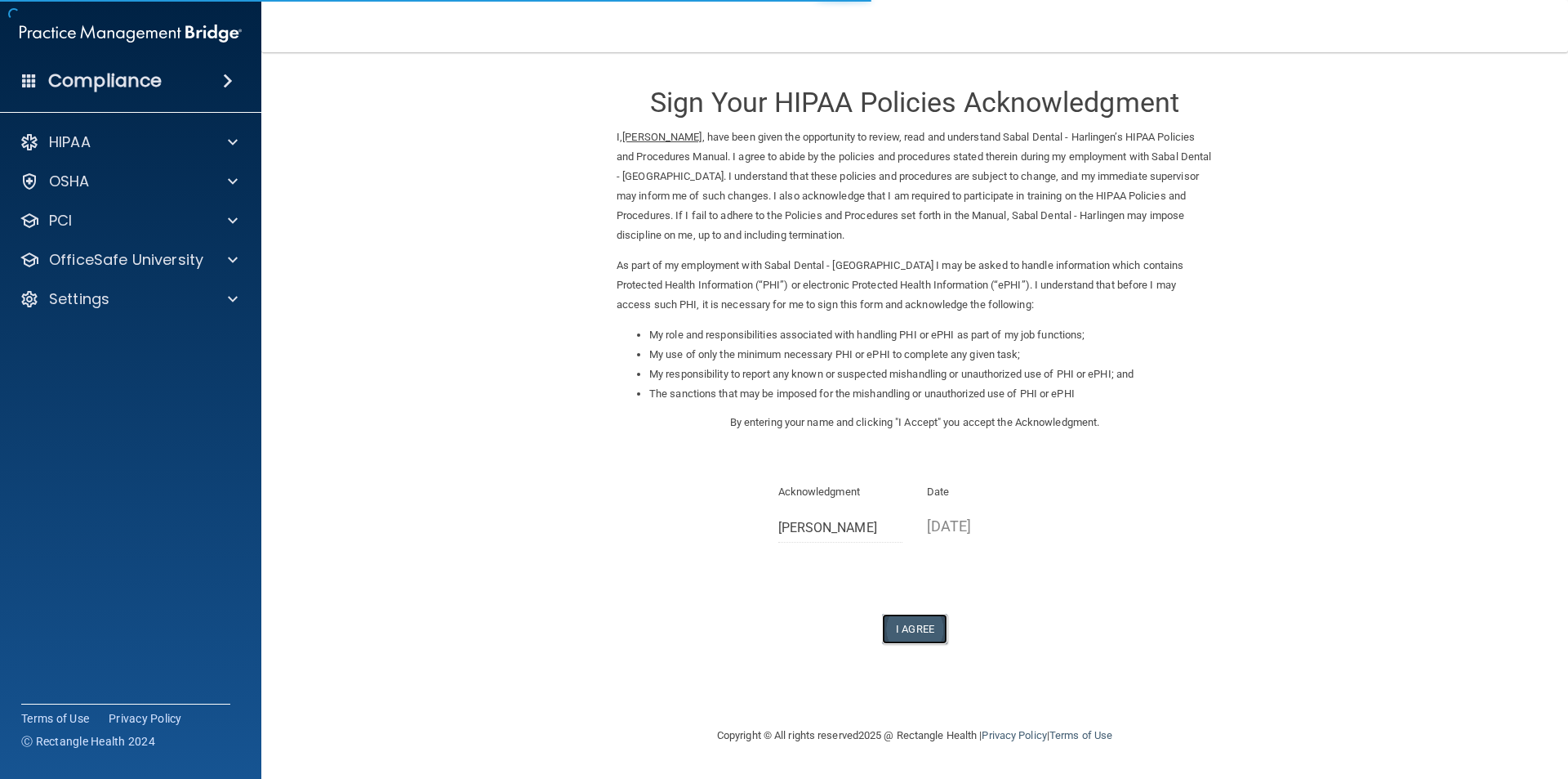
click at [924, 624] on button "I Agree" at bounding box center [915, 629] width 66 height 30
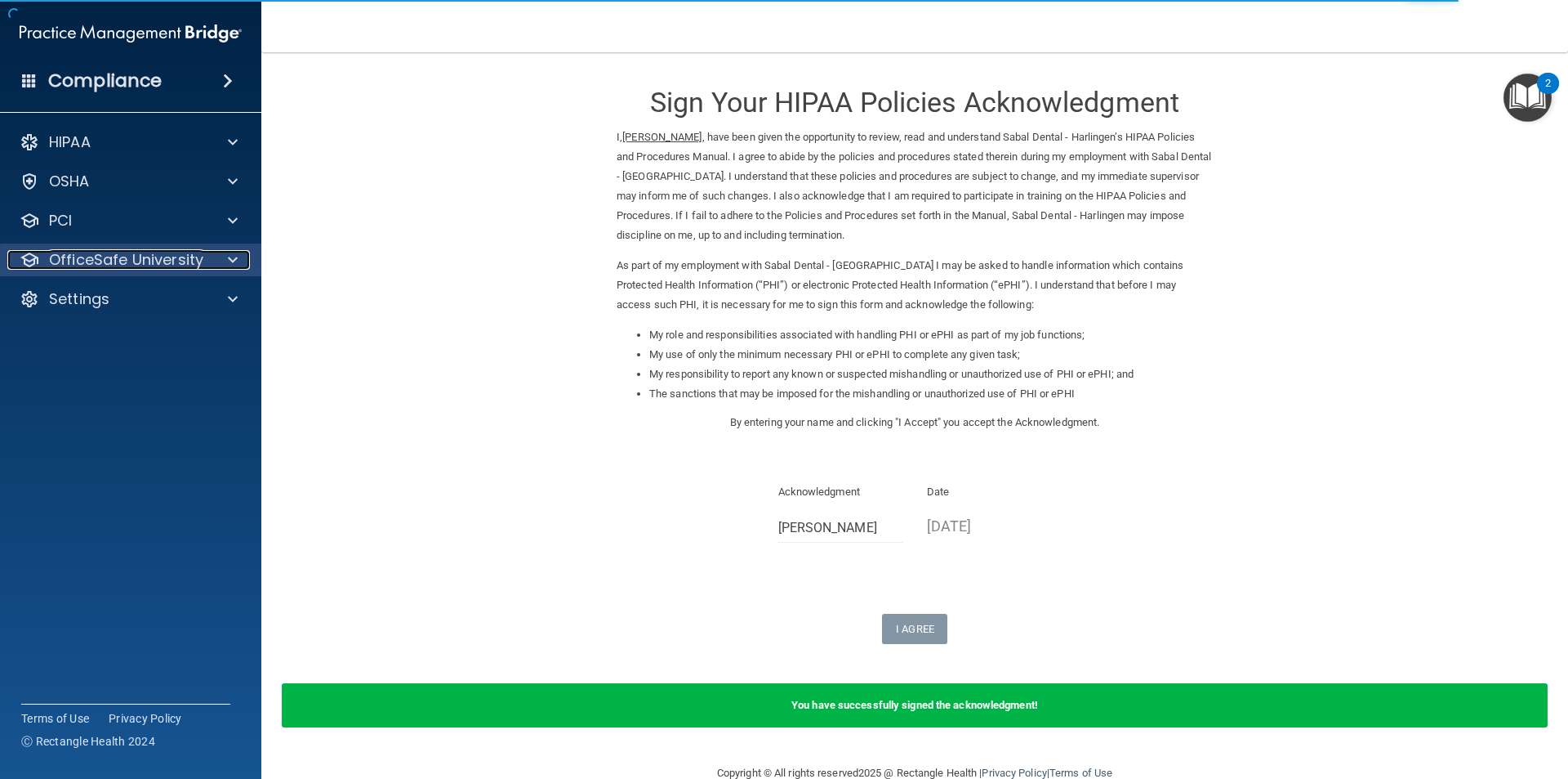
click at [124, 250] on p "OfficeSafe University" at bounding box center [126, 260] width 154 height 19
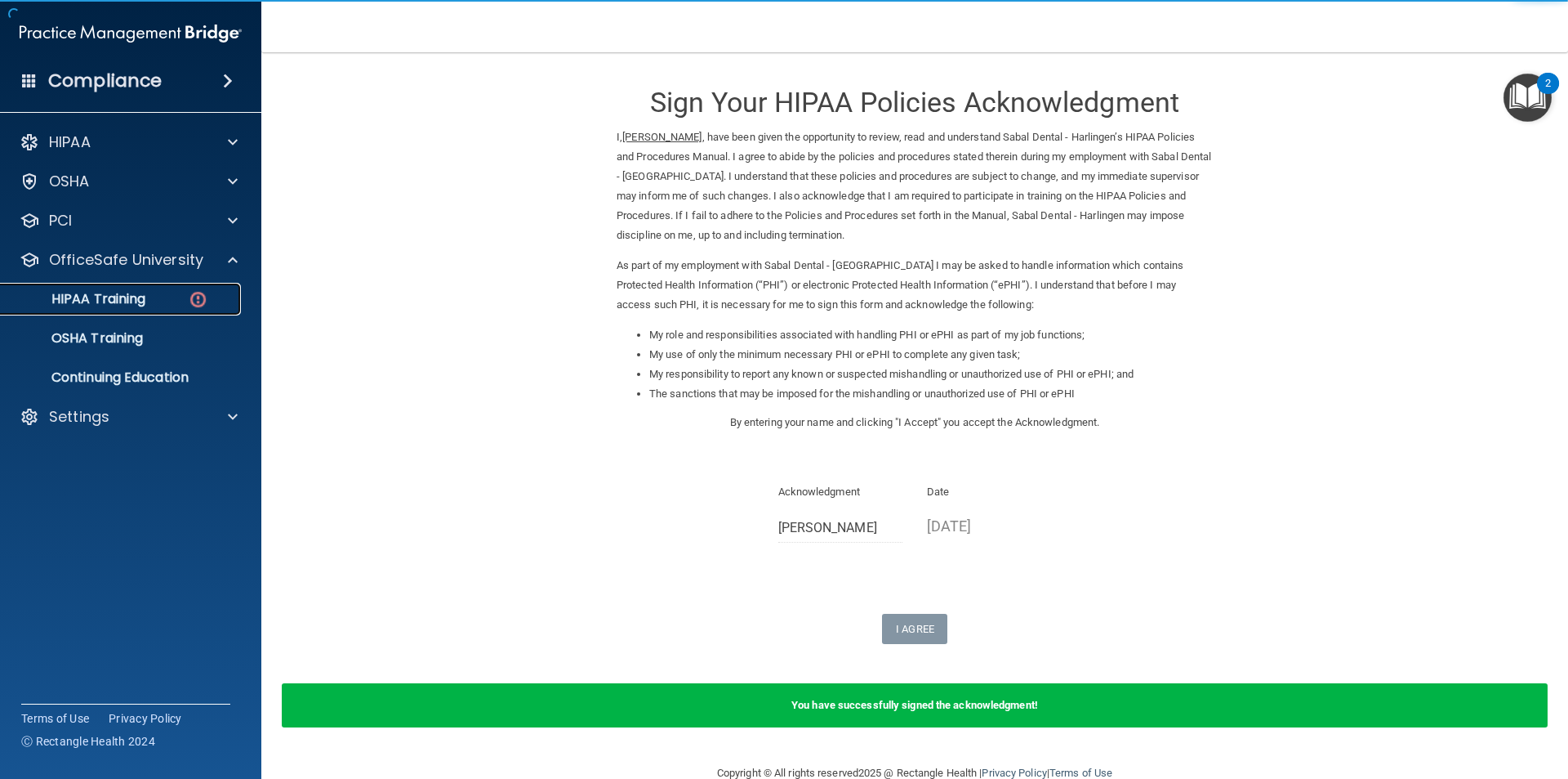
click at [131, 308] on link "HIPAA Training" at bounding box center [111, 298] width 257 height 32
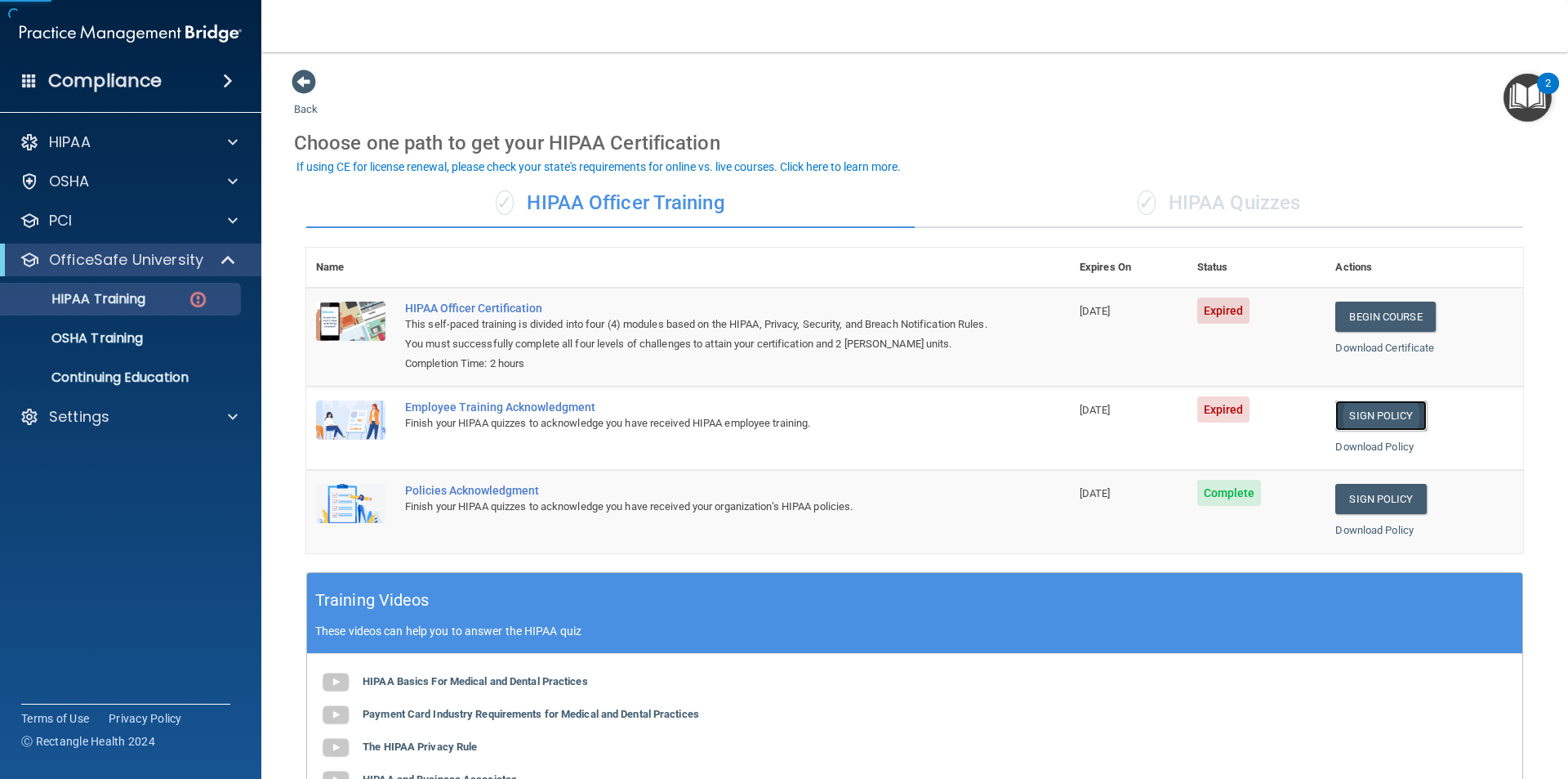
click at [1350, 424] on link "Sign Policy" at bounding box center [1380, 415] width 90 height 30
click at [1404, 310] on link "Begin Course" at bounding box center [1386, 317] width 100 height 30
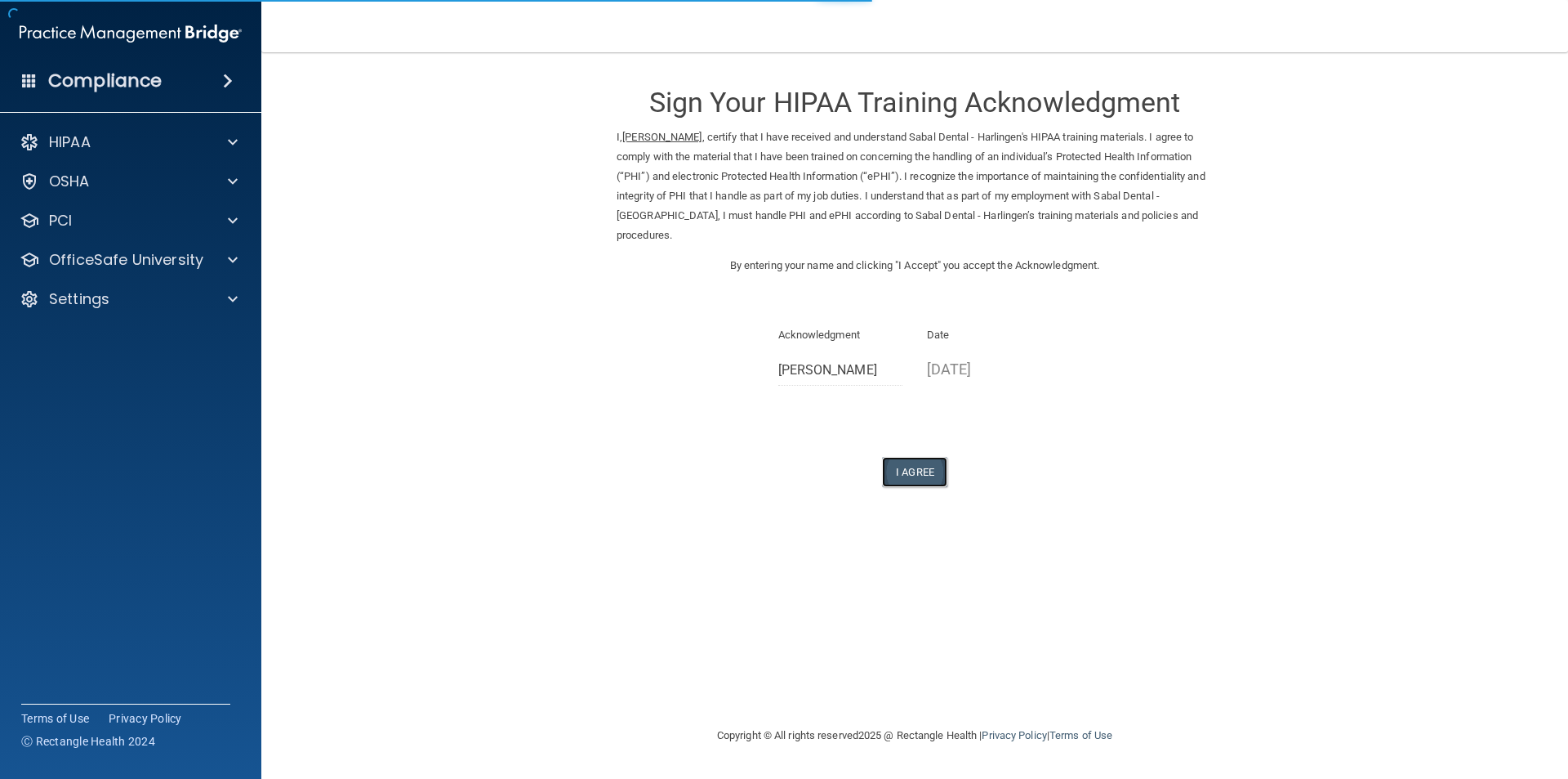
click at [930, 457] on button "I Agree" at bounding box center [915, 472] width 66 height 30
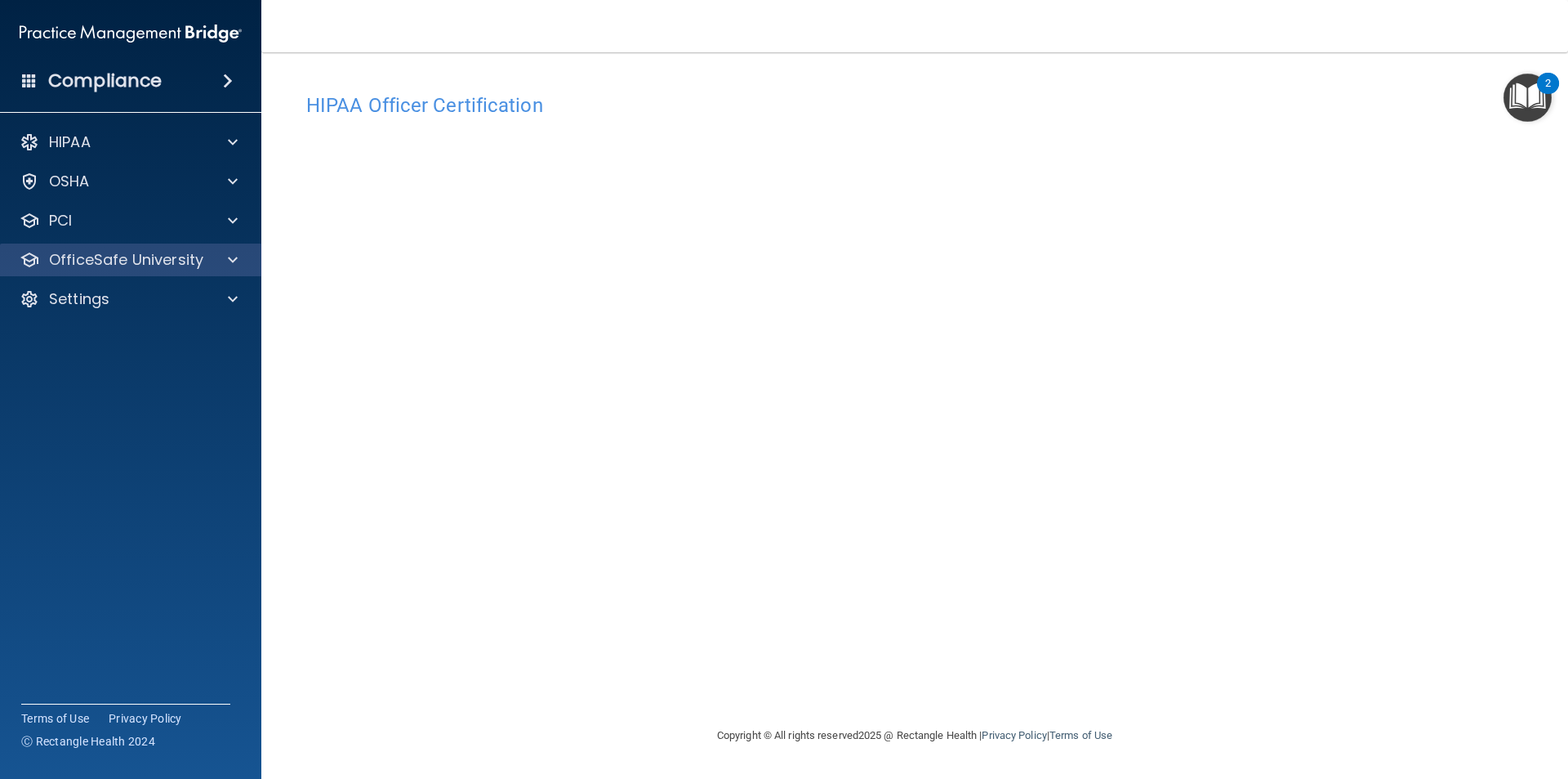
click at [122, 275] on div "OfficeSafe University" at bounding box center [131, 260] width 262 height 32
click at [121, 270] on div "OfficeSafe University" at bounding box center [131, 260] width 262 height 32
click at [156, 254] on p "OfficeSafe University" at bounding box center [126, 260] width 154 height 19
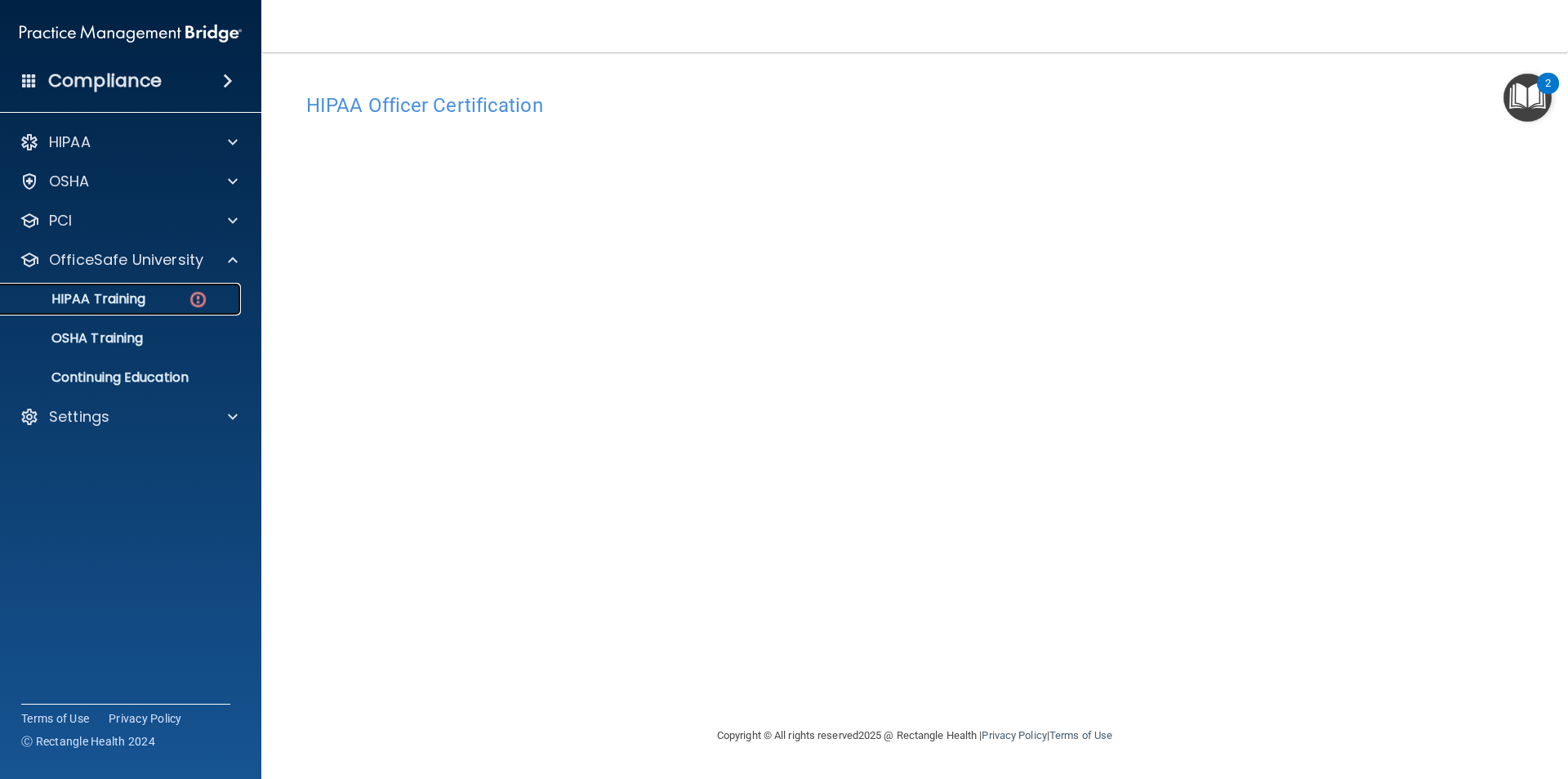
click at [128, 297] on p "HIPAA Training" at bounding box center [78, 299] width 135 height 17
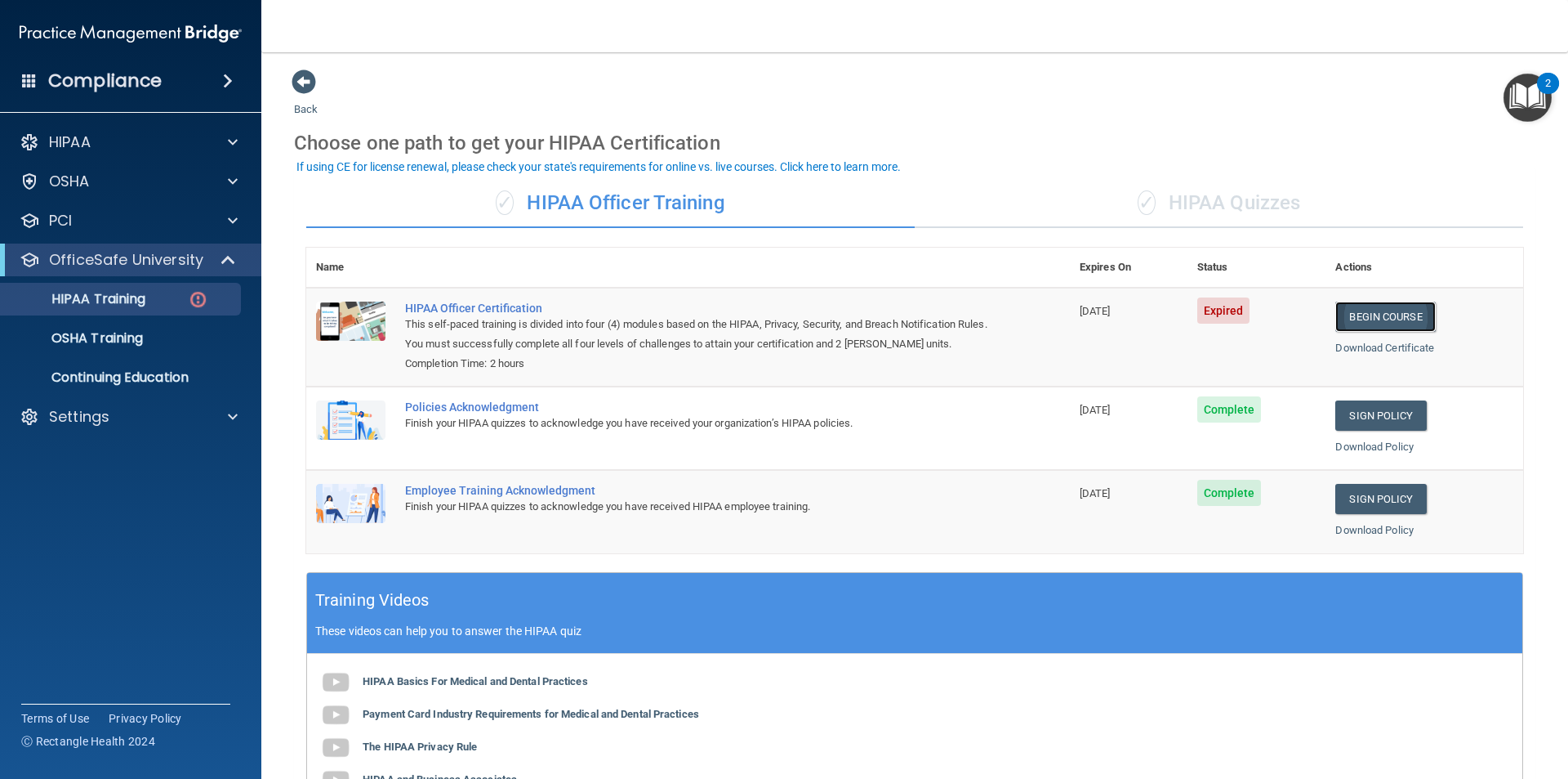
click at [1359, 313] on link "Begin Course" at bounding box center [1386, 317] width 100 height 30
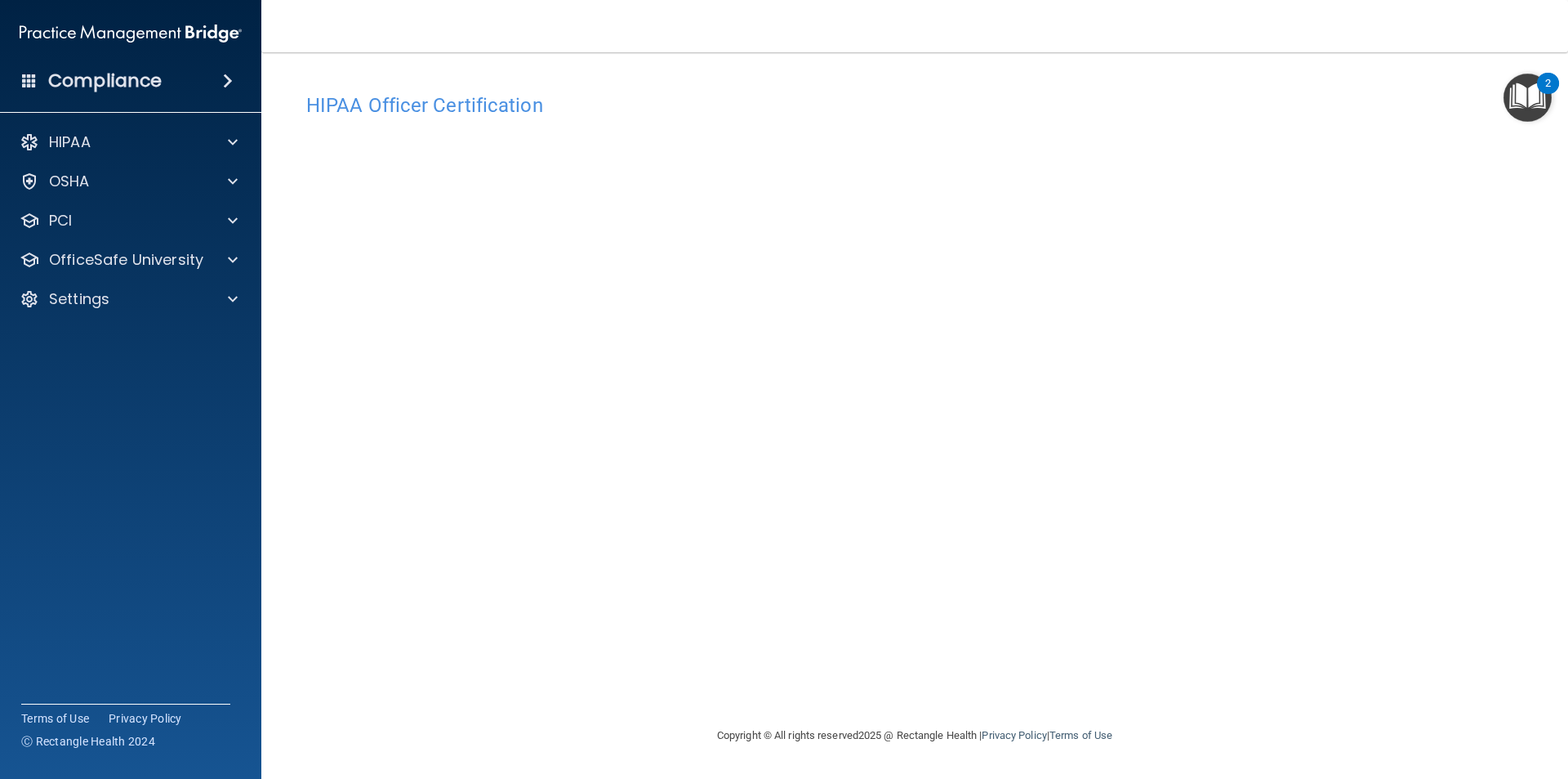
click at [427, 101] on h4 "HIPAA Officer Certification" at bounding box center [915, 105] width 1217 height 21
click at [133, 268] on p "OfficeSafe University" at bounding box center [126, 260] width 154 height 19
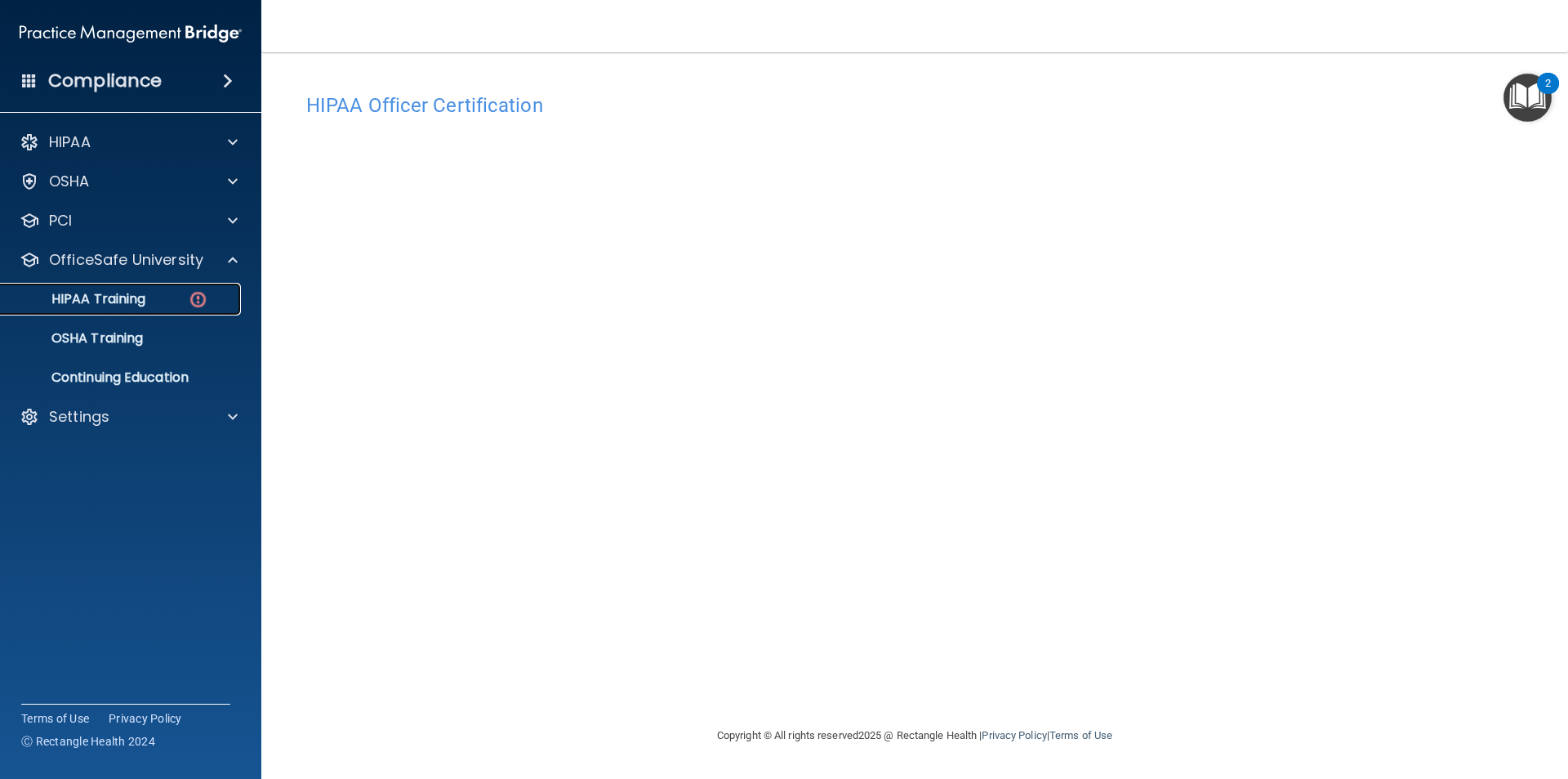
click at [132, 297] on p "HIPAA Training" at bounding box center [78, 299] width 135 height 17
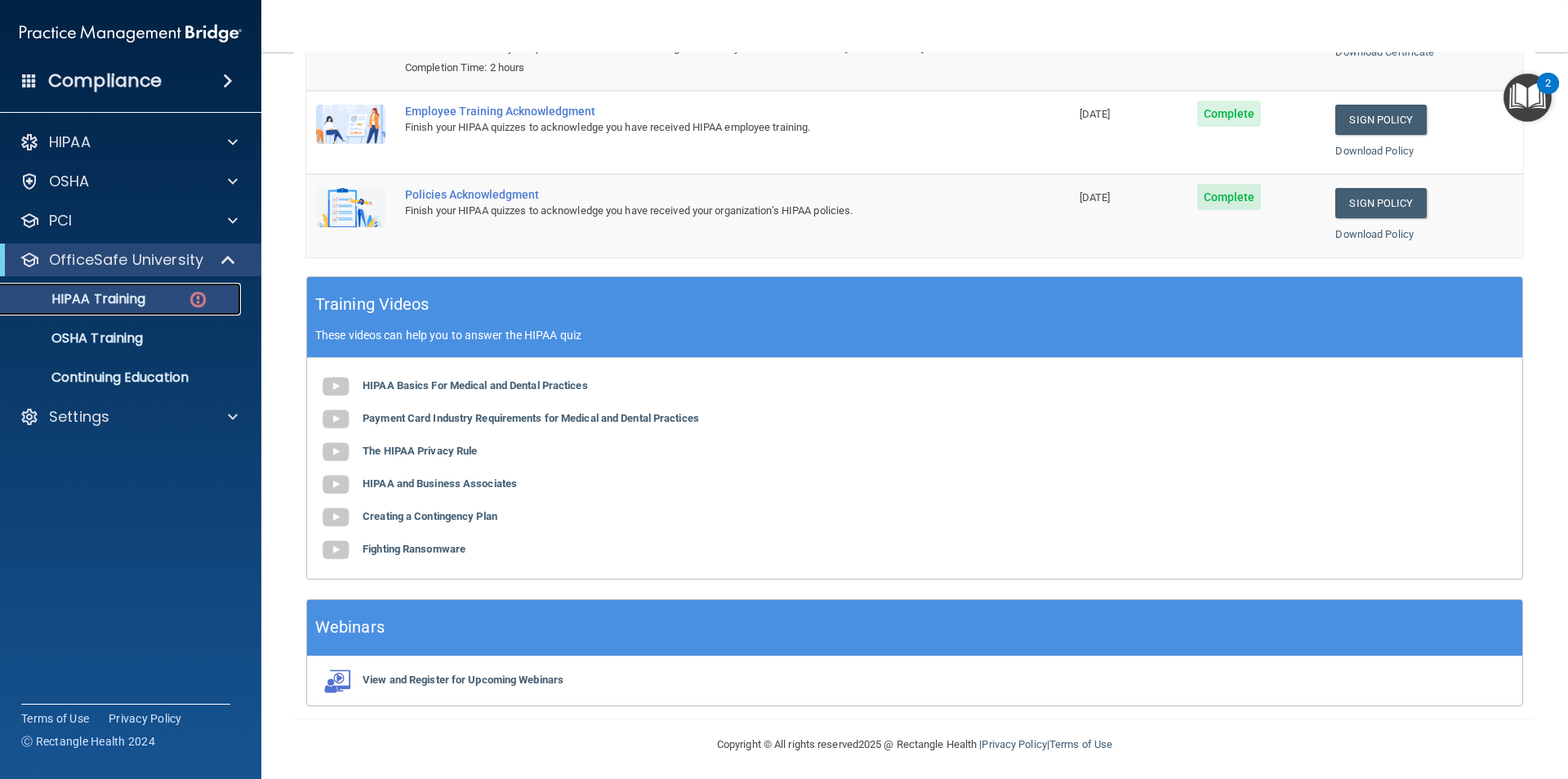
scroll to position [302, 0]
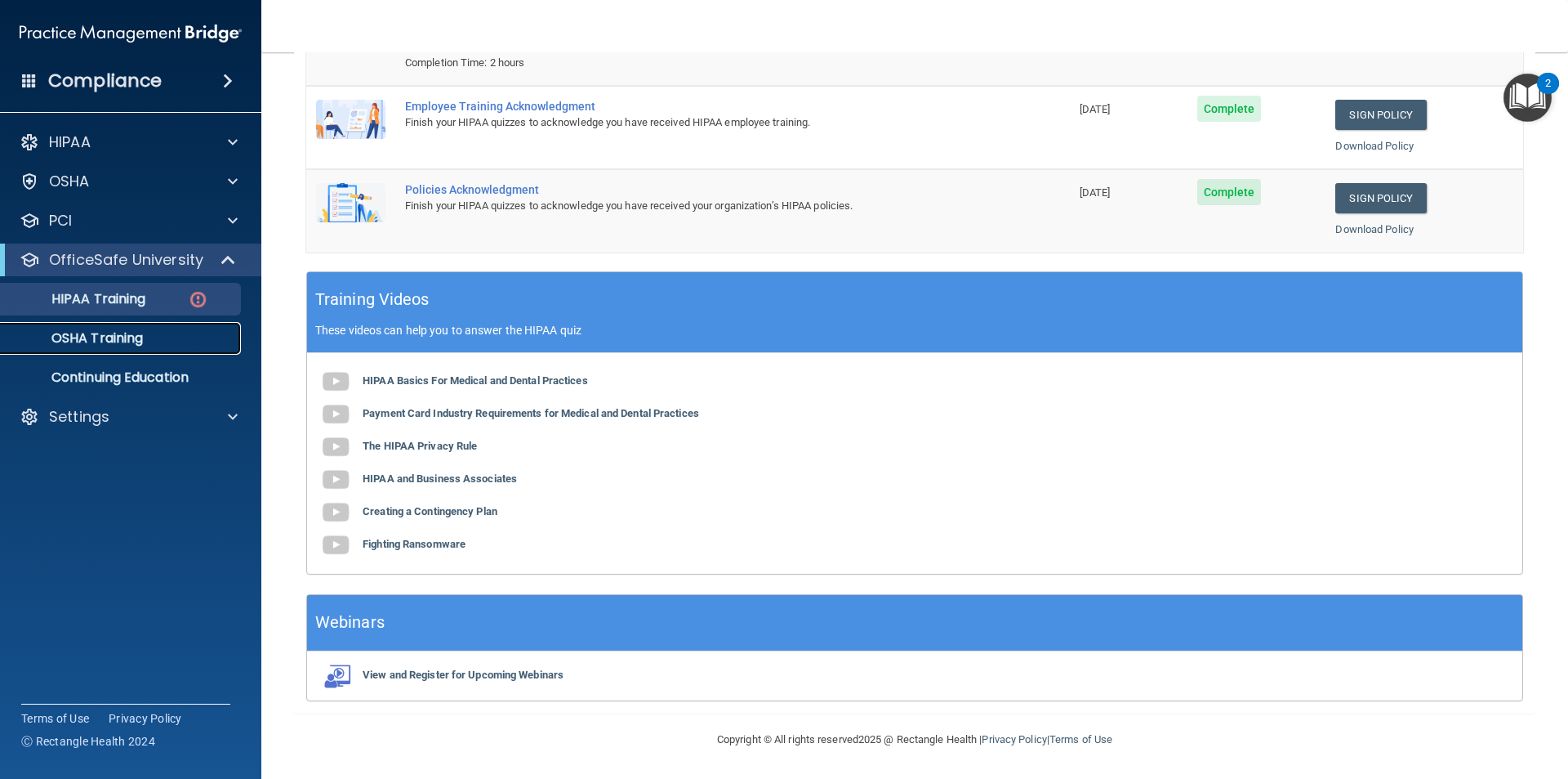
click at [143, 346] on p "OSHA Training" at bounding box center [76, 338] width 132 height 17
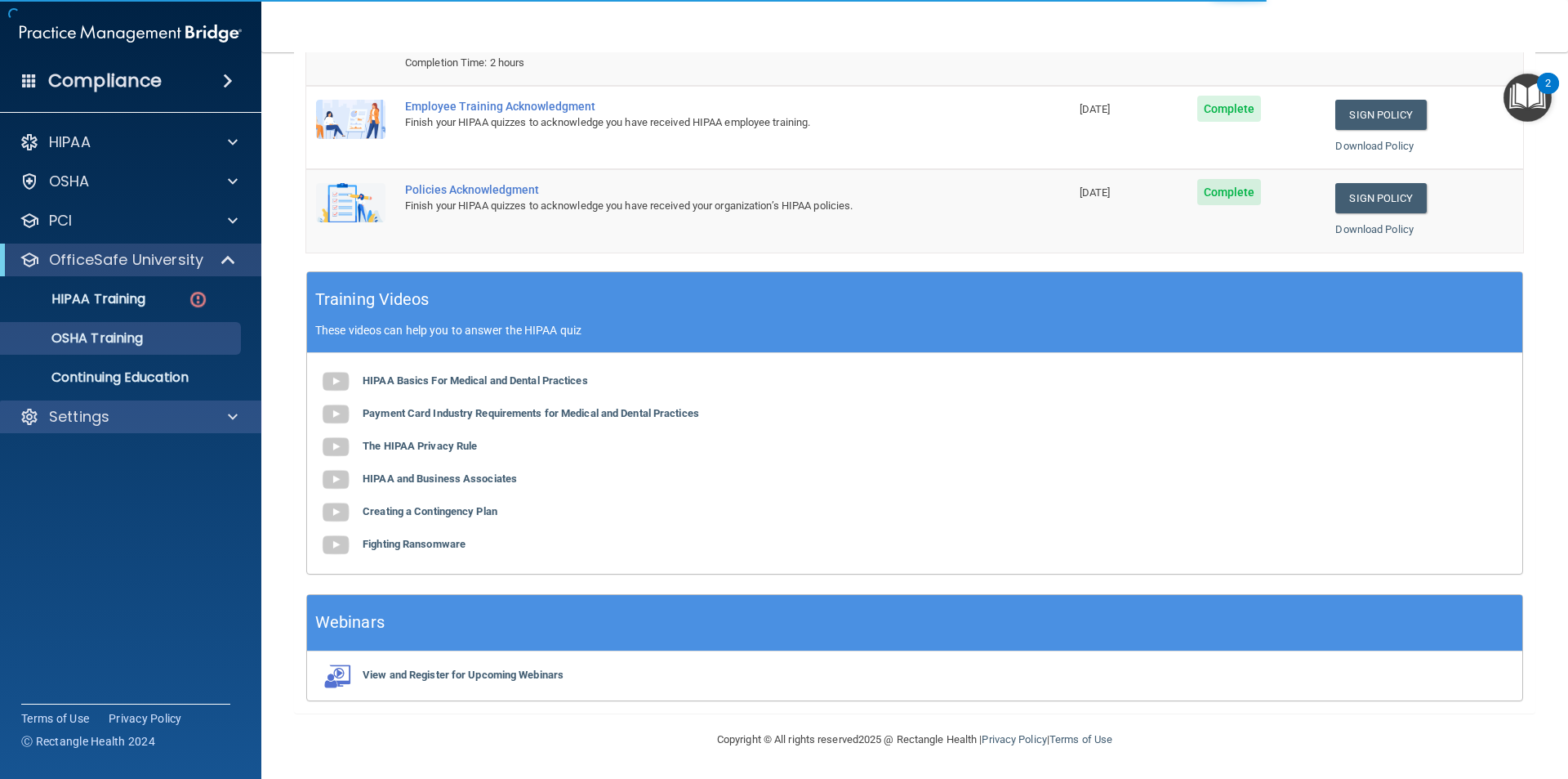
click at [125, 404] on div "Settings" at bounding box center [131, 416] width 262 height 32
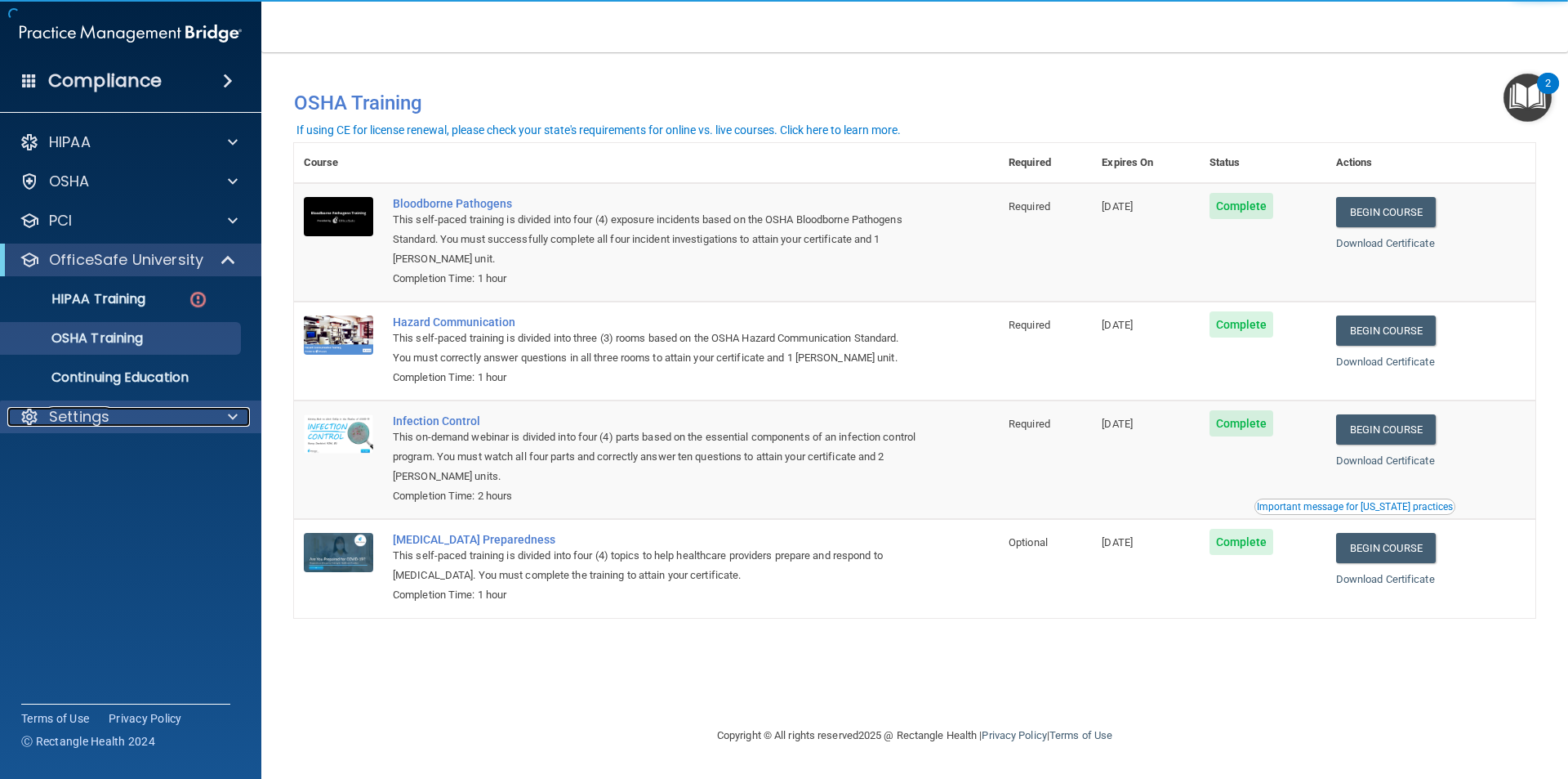
click at [239, 416] on div at bounding box center [230, 417] width 41 height 19
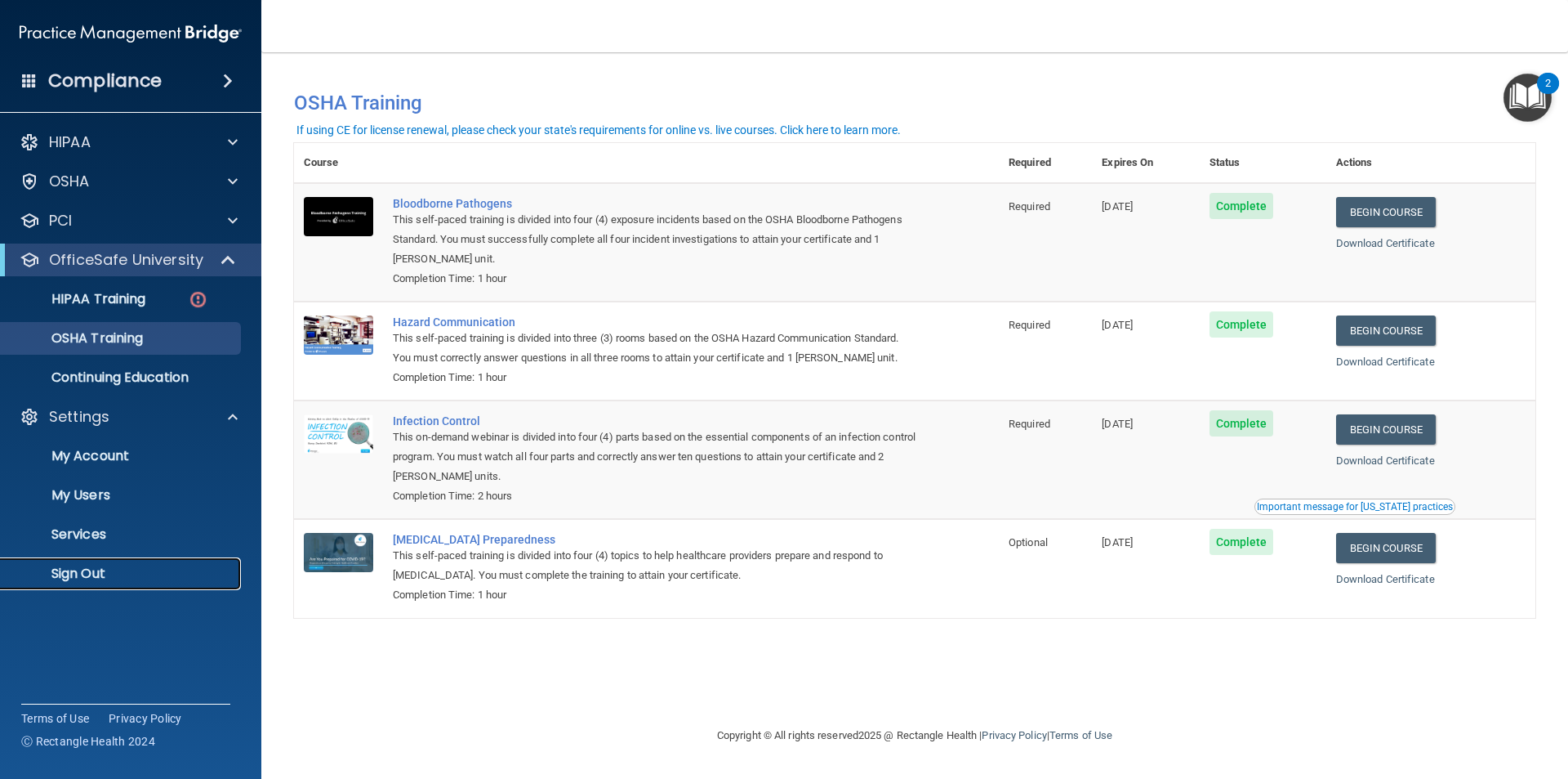
click at [92, 570] on p "Sign Out" at bounding box center [122, 574] width 223 height 17
